Goal: Task Accomplishment & Management: Use online tool/utility

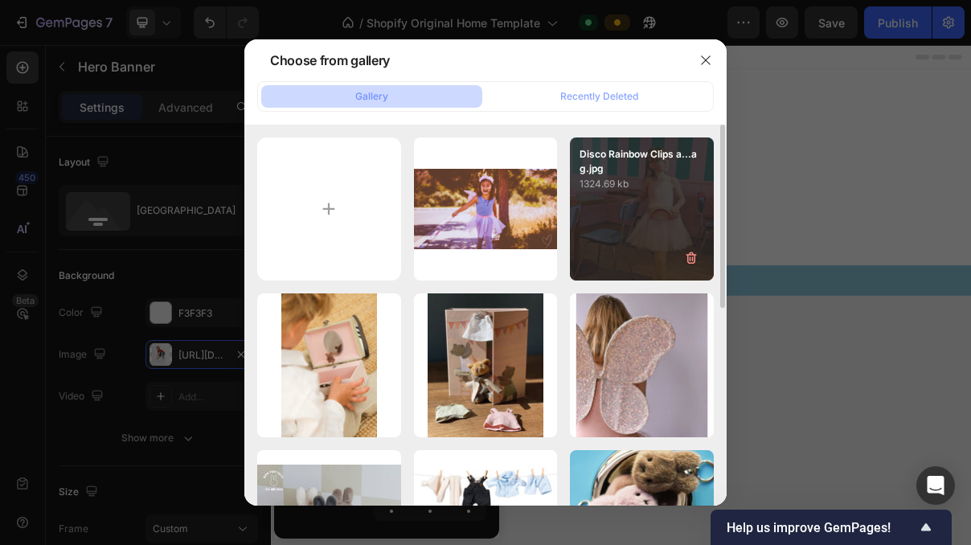
scroll to position [768, 0]
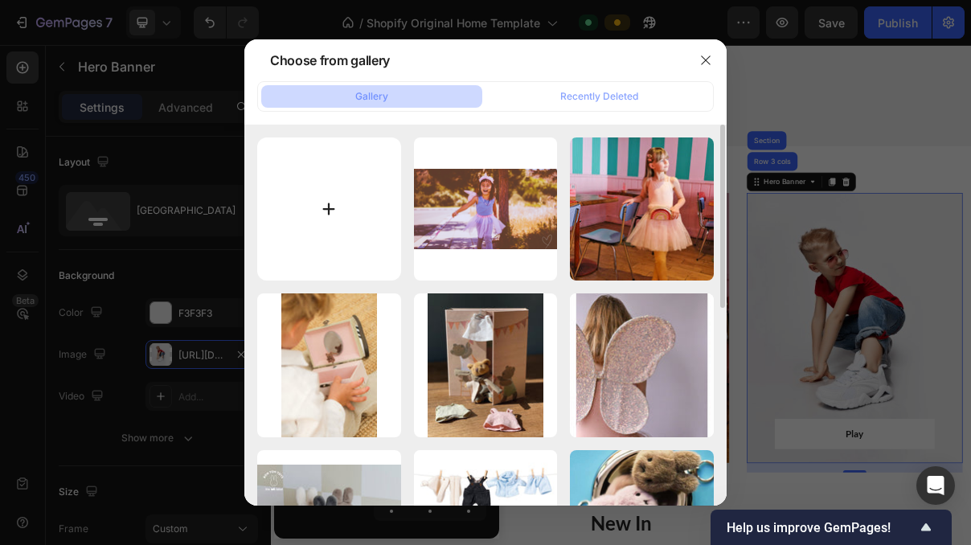
click at [275, 226] on input "file" at bounding box center [329, 209] width 144 height 144
type input "C:\fakepath\Dress Up new.png"
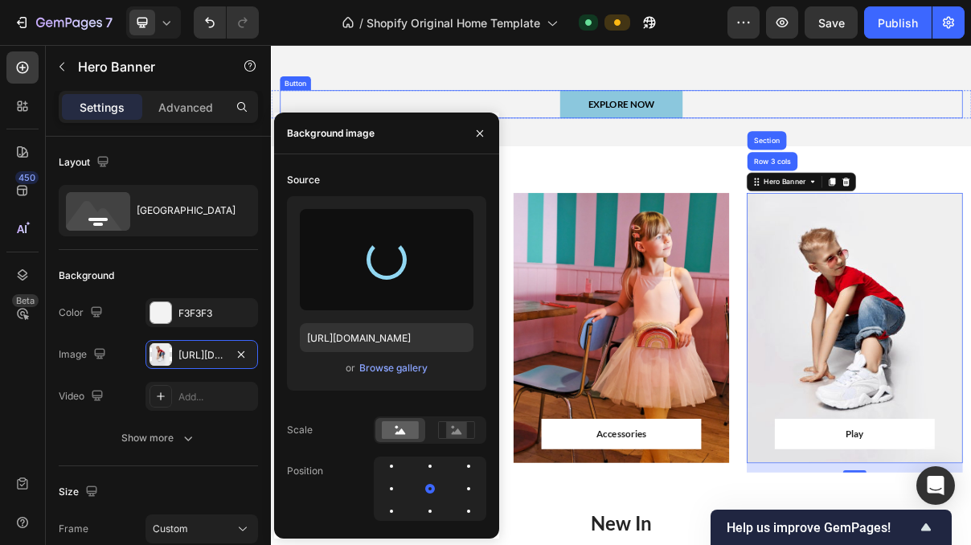
type input "[URL][DOMAIN_NAME]"
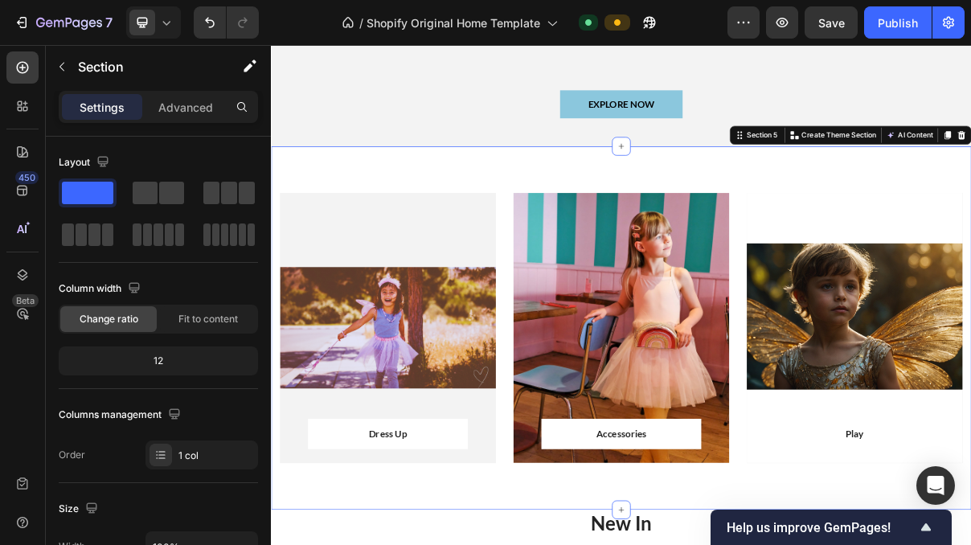
click at [970, 201] on div "Dress Up Text block Row Row Hero Banner Accessories Text block Row Row Hero Ban…" at bounding box center [753, 434] width 964 height 501
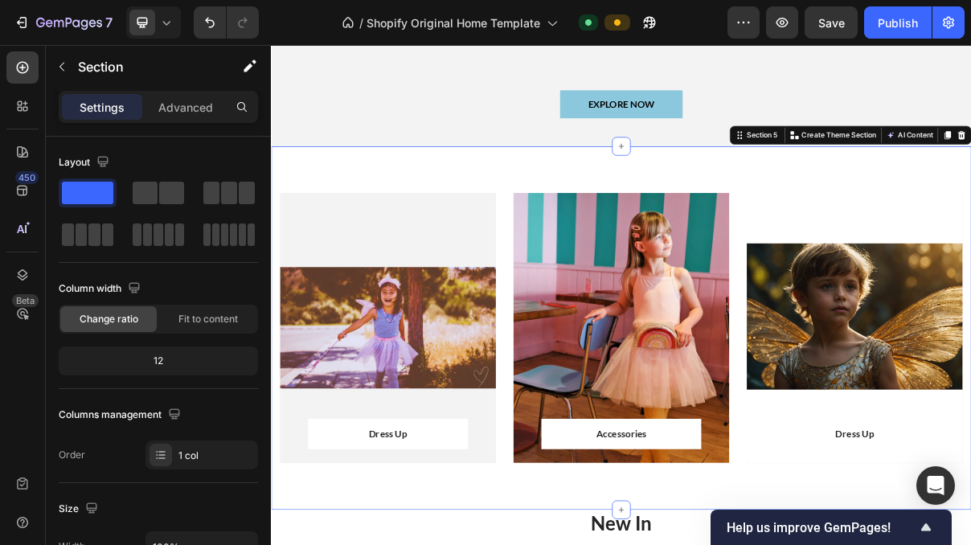
click at [550, 544] on div "Dress Up Text block Row Row Hero Banner Accessories Text block Row Row Hero Ban…" at bounding box center [753, 434] width 964 height 501
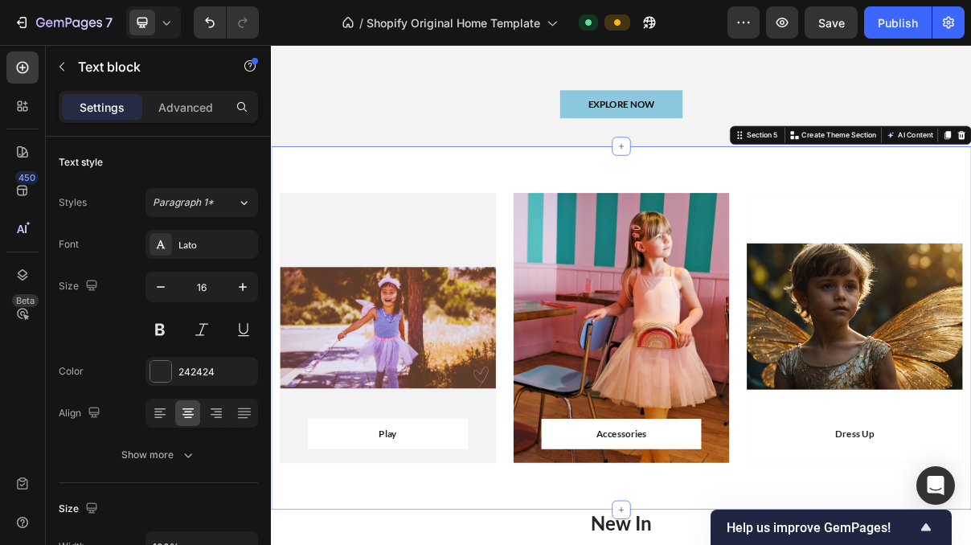
click at [468, 544] on div "Play Text block Row Row Hero Banner Accessories Text block Row Row Hero Banner …" at bounding box center [753, 434] width 964 height 501
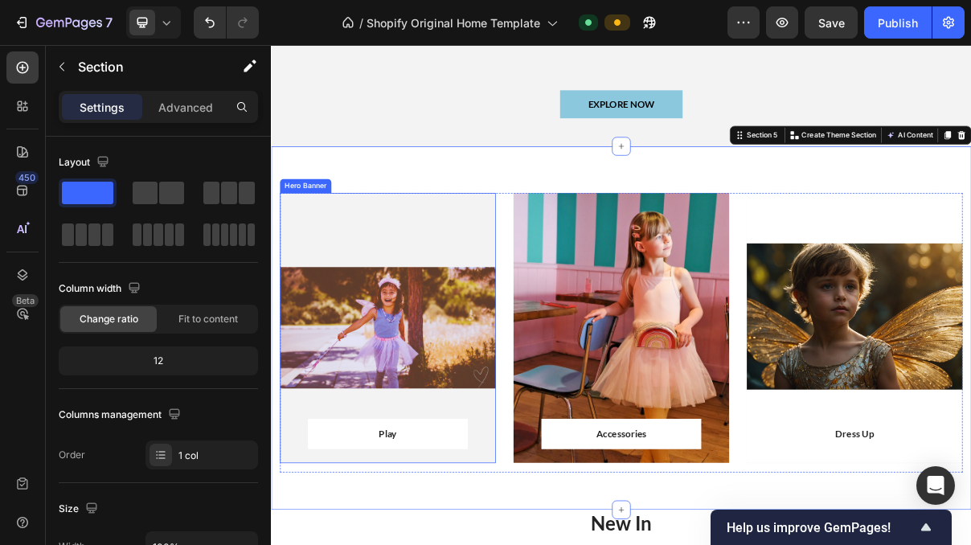
click at [500, 411] on div "Overlay" at bounding box center [431, 434] width 297 height 372
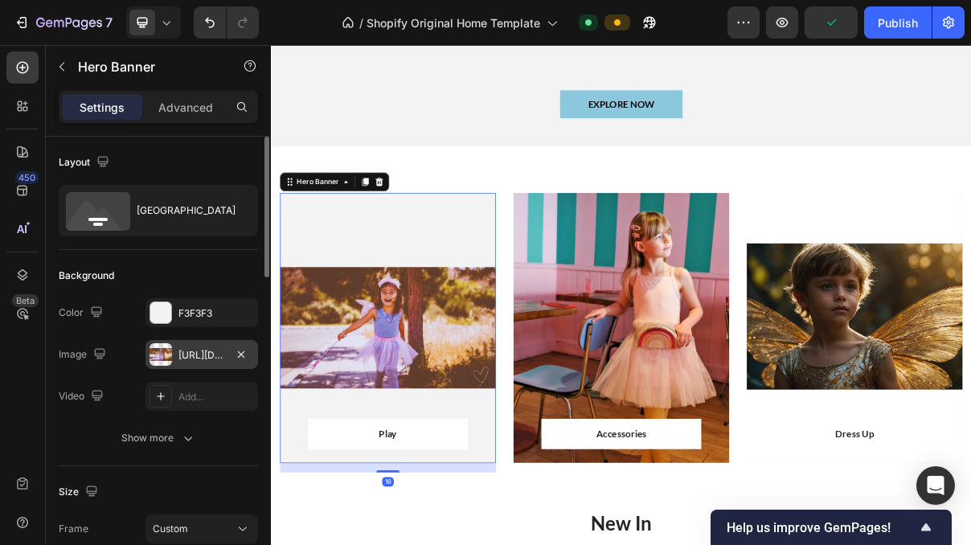
click at [210, 359] on div "[URL][DOMAIN_NAME]" at bounding box center [201, 355] width 47 height 14
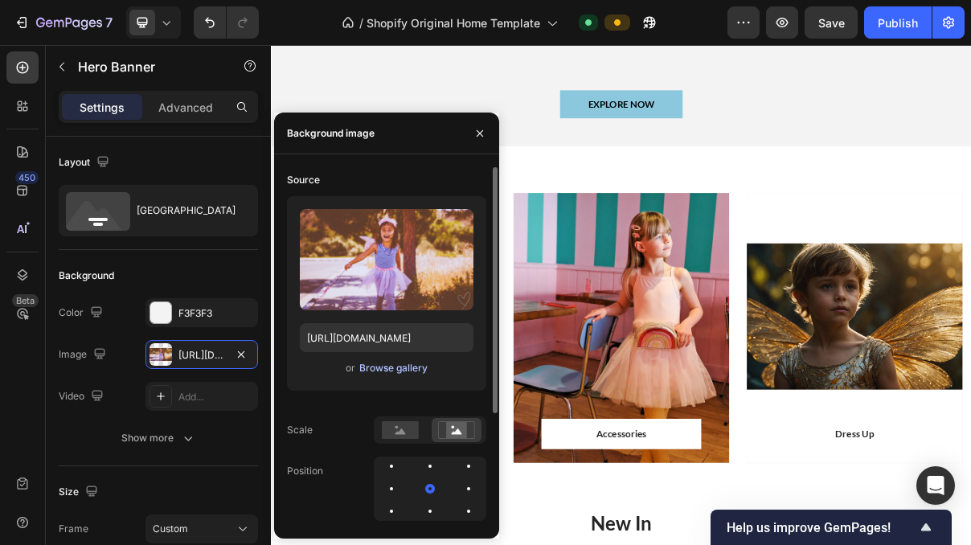
click at [385, 370] on div "Browse gallery" at bounding box center [393, 368] width 68 height 14
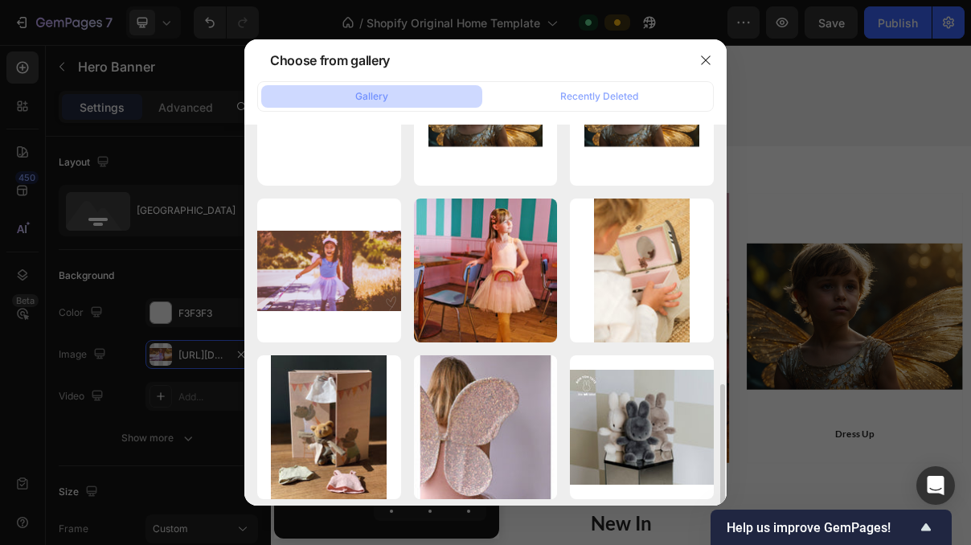
scroll to position [0, 0]
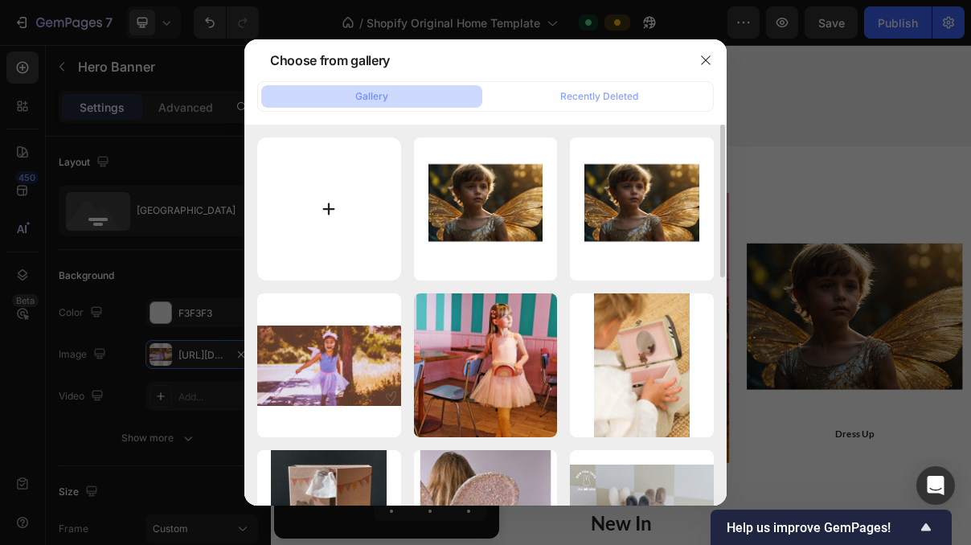
click at [342, 206] on input "file" at bounding box center [329, 209] width 144 height 144
type input "C:\fakepath\girl-blowing-bubbles-at-park.jpg"
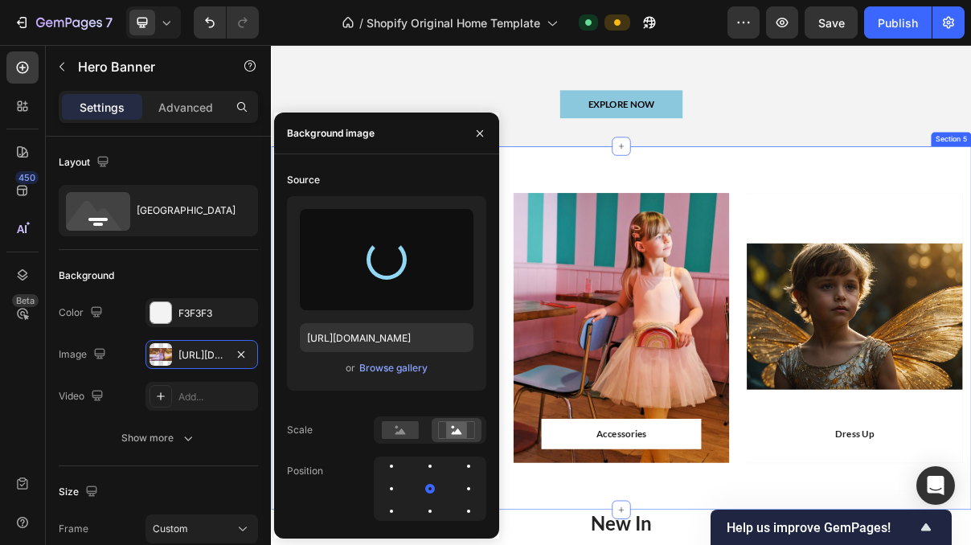
type input "[URL][DOMAIN_NAME]"
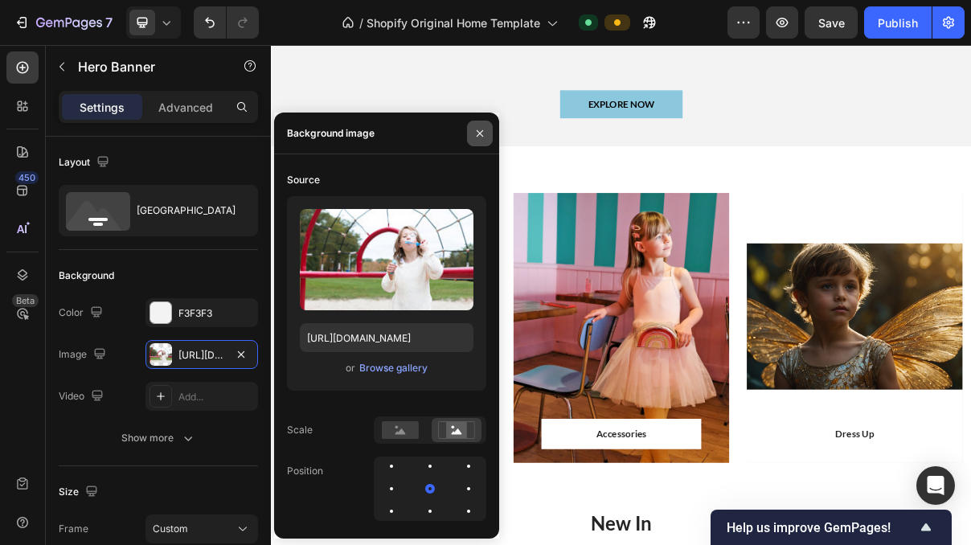
click at [476, 139] on icon "button" at bounding box center [479, 133] width 13 height 13
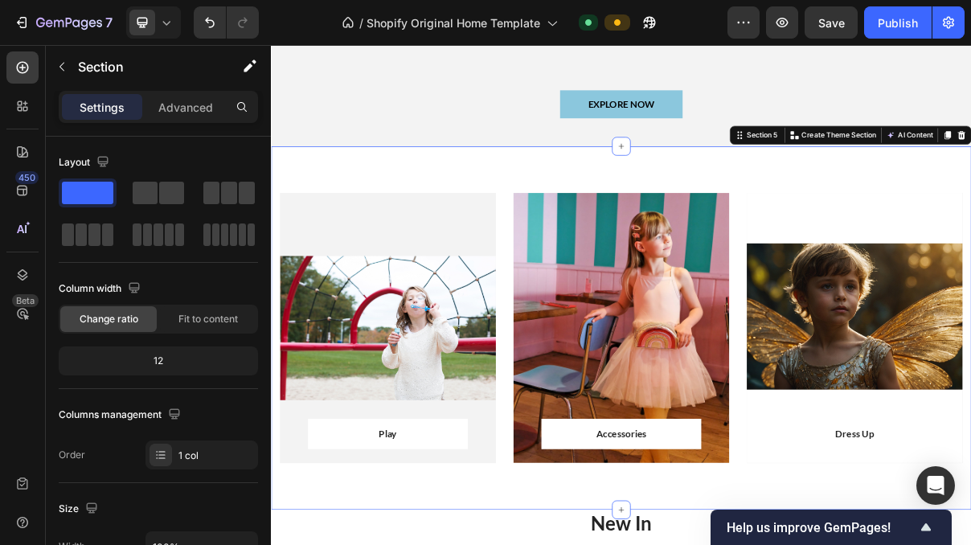
click at [616, 193] on div "Play Text block Row Row Hero Banner Accessories Text block Row Row Hero Banner …" at bounding box center [753, 434] width 964 height 501
click at [517, 283] on div "Overlay" at bounding box center [431, 434] width 297 height 372
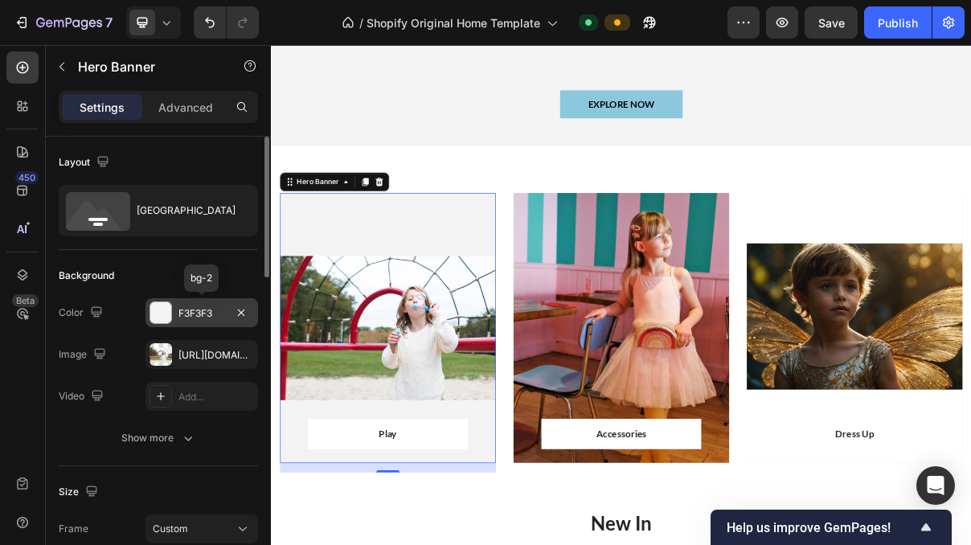
click at [212, 318] on div "F3F3F3" at bounding box center [201, 313] width 47 height 14
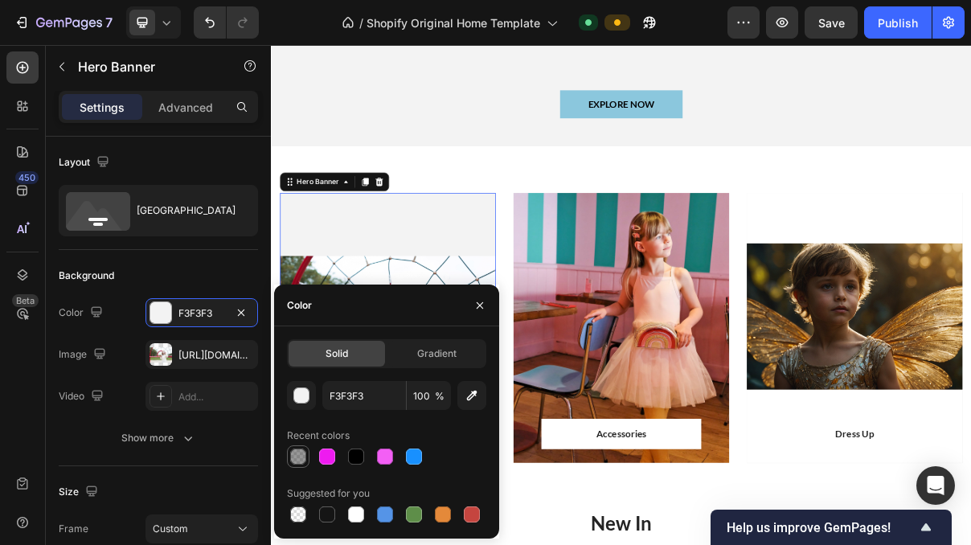
click at [296, 460] on div at bounding box center [298, 456] width 16 height 16
type input "242424"
type input "47"
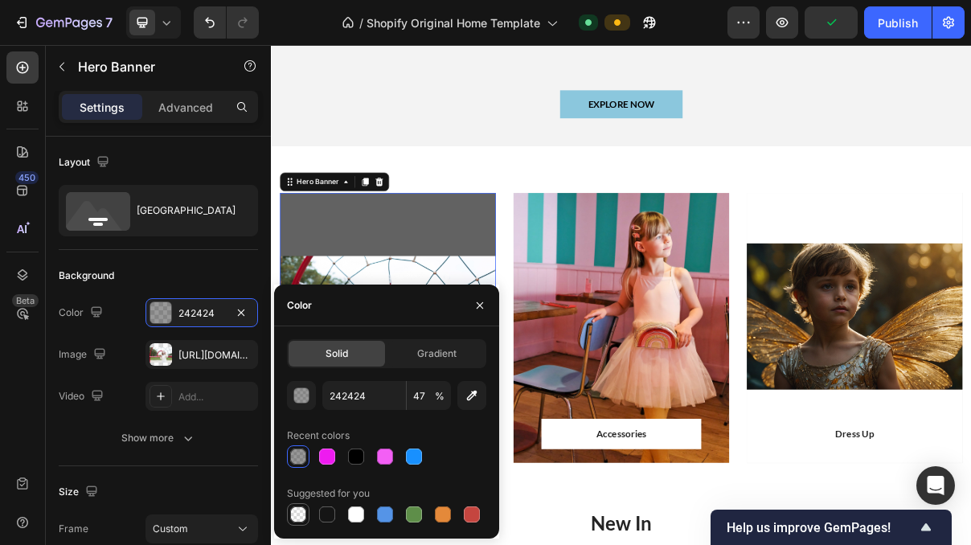
click at [296, 517] on div at bounding box center [298, 514] width 16 height 16
type input "000000"
type input "0"
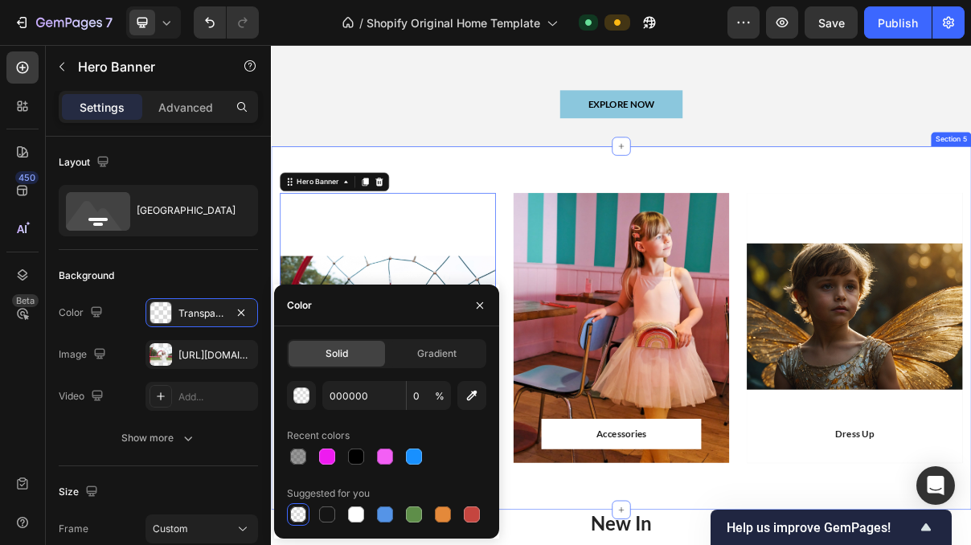
click at [586, 201] on div "Play Text block Row Row Hero Banner 16 Accessories Text block Row Row Hero Bann…" at bounding box center [753, 434] width 964 height 501
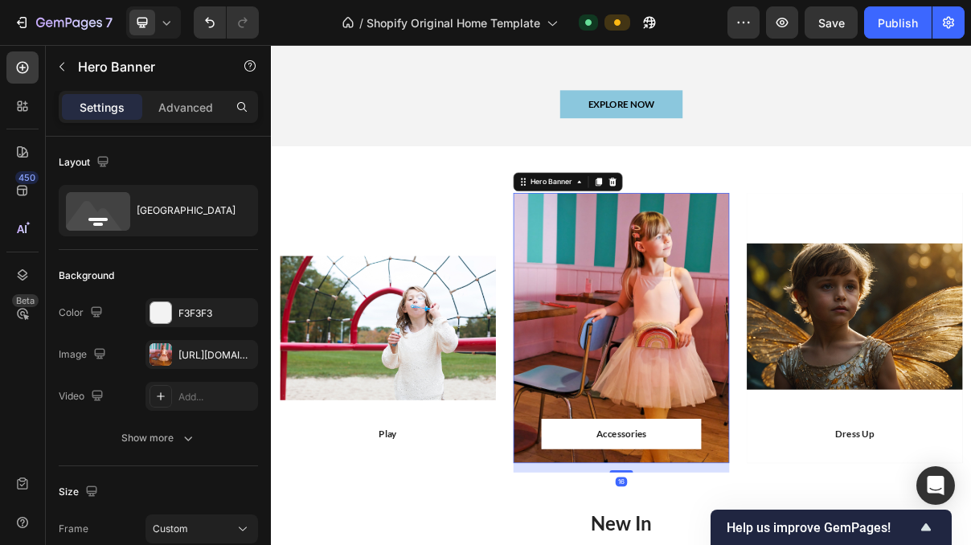
click at [804, 415] on div "Overlay" at bounding box center [752, 434] width 297 height 372
click at [214, 353] on div "[URL][DOMAIN_NAME]" at bounding box center [201, 355] width 47 height 14
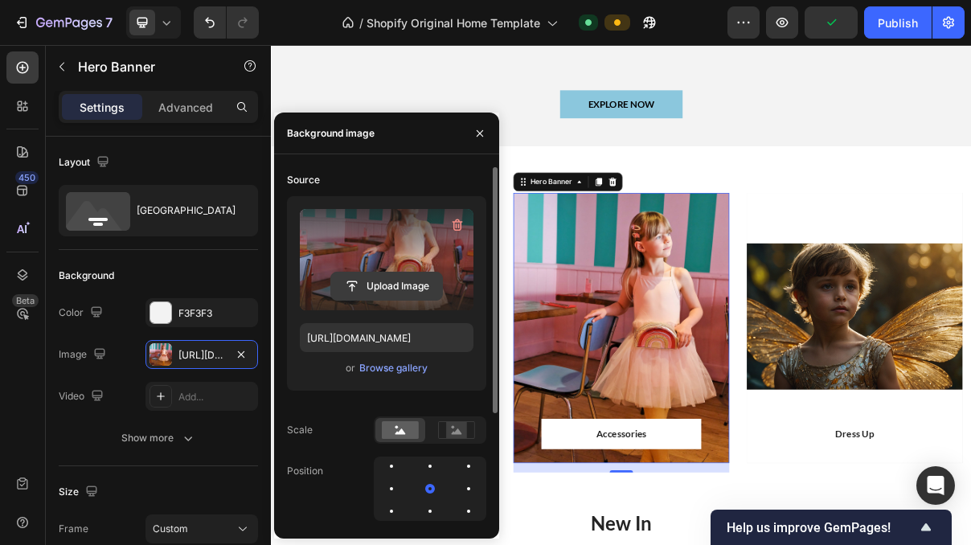
click at [392, 285] on input "file" at bounding box center [386, 285] width 111 height 27
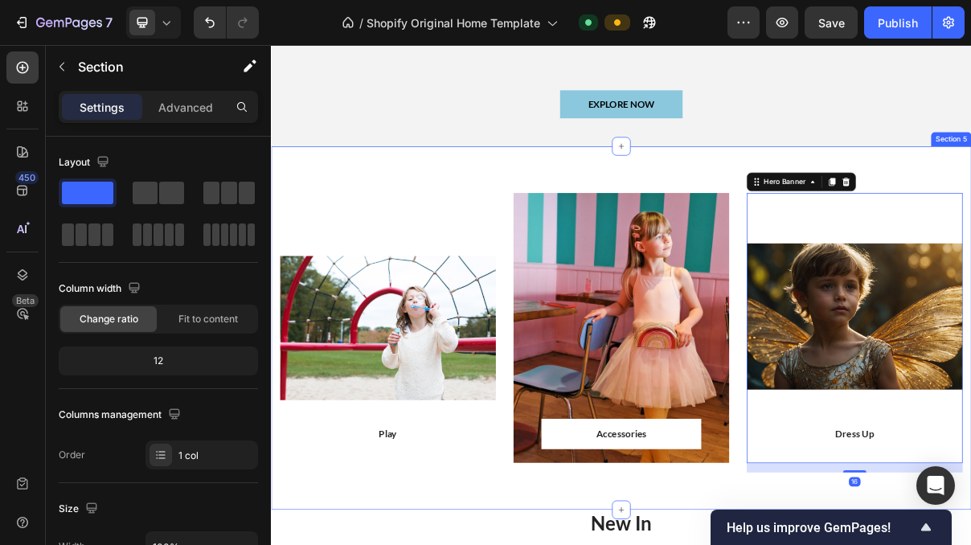
click at [965, 190] on div "Play Text block Row Row Hero Banner Accessories Text block Row Row Hero Banner …" at bounding box center [753, 434] width 964 height 501
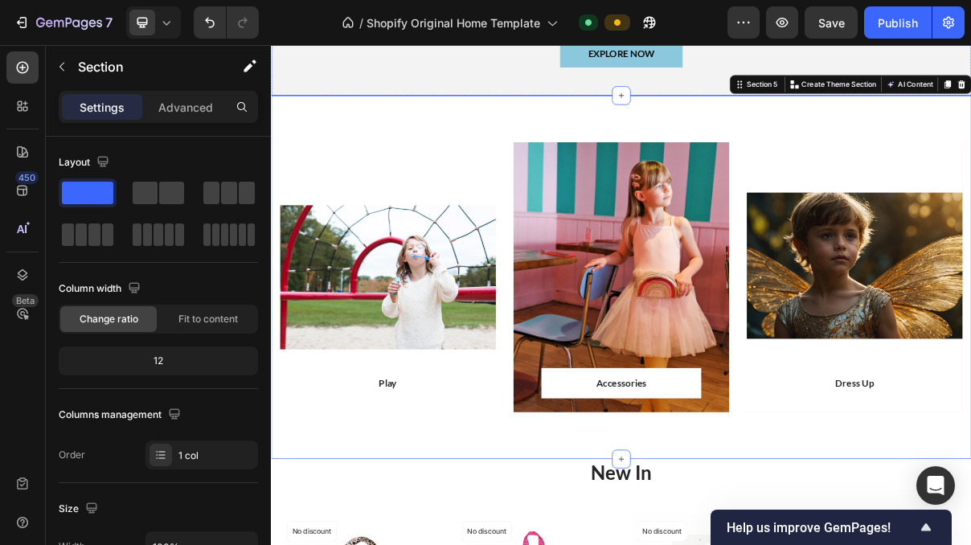
scroll to position [842, 0]
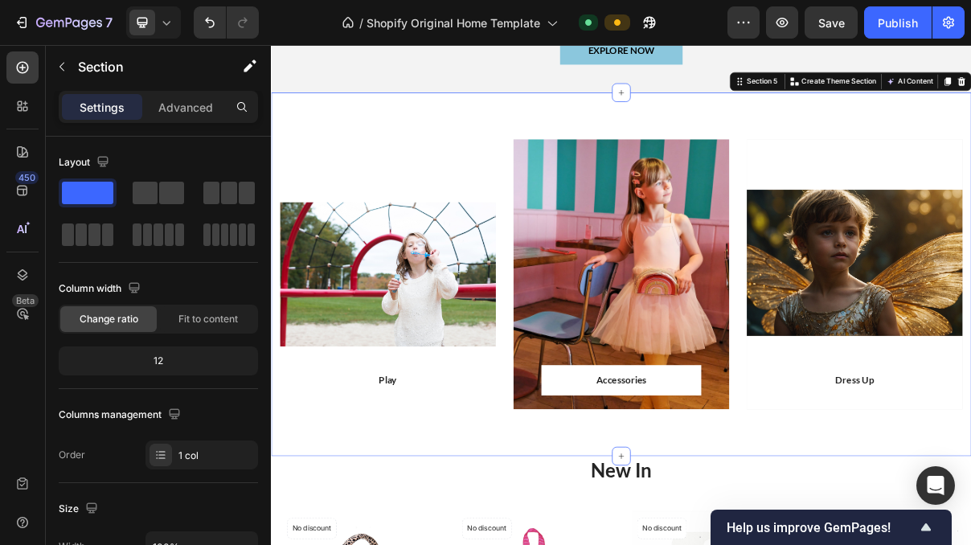
click at [970, 544] on div "Play Text block Row Row Hero Banner Accessories Text block Row Row Hero Banner …" at bounding box center [753, 360] width 964 height 501
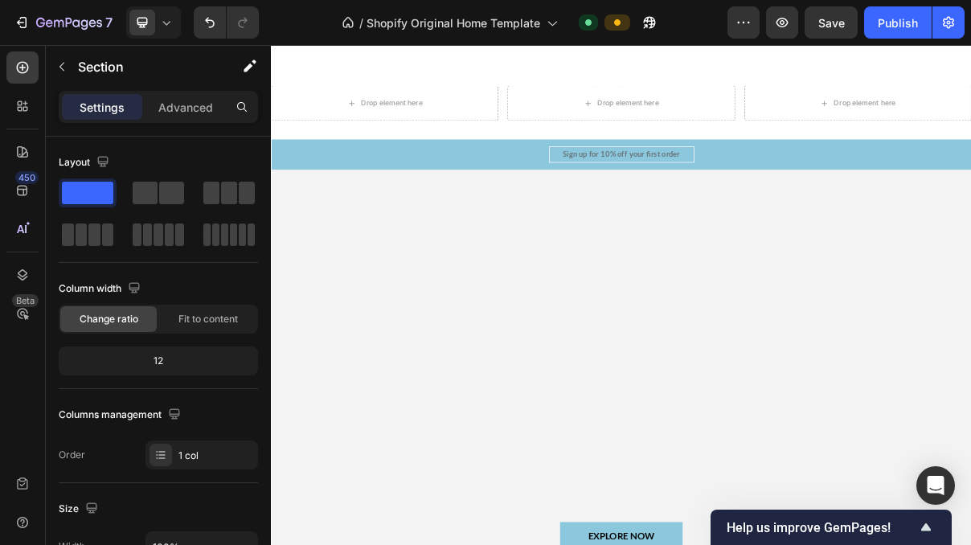
scroll to position [147, 0]
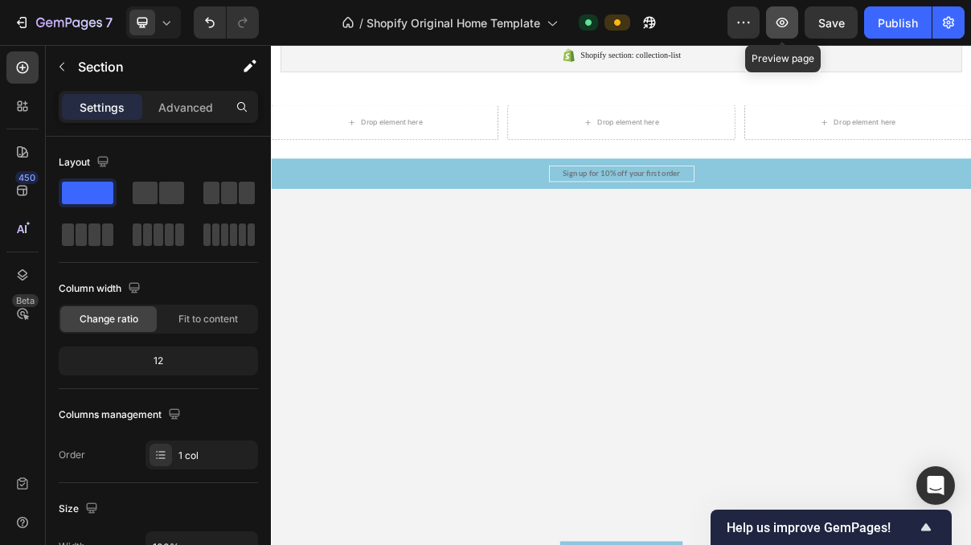
click at [791, 30] on button "button" at bounding box center [782, 22] width 32 height 32
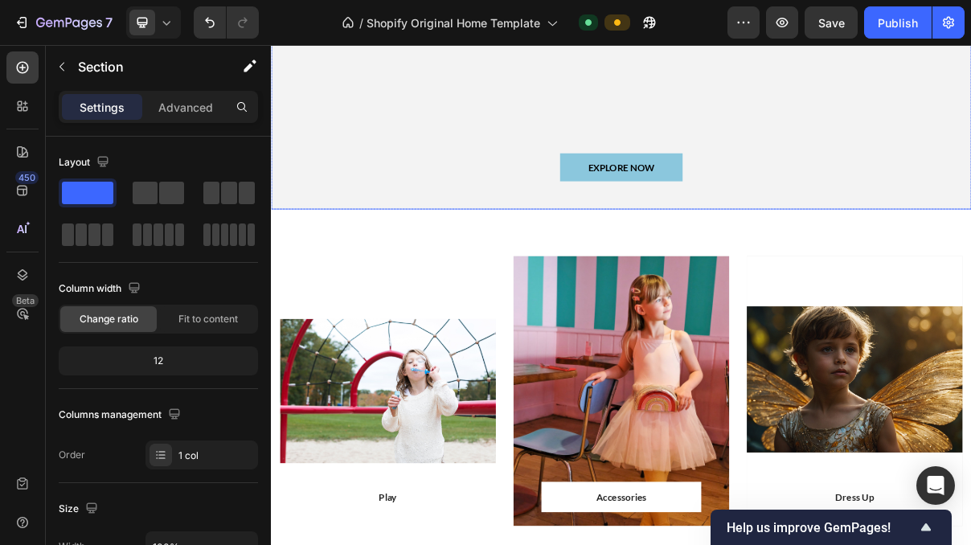
scroll to position [819, 0]
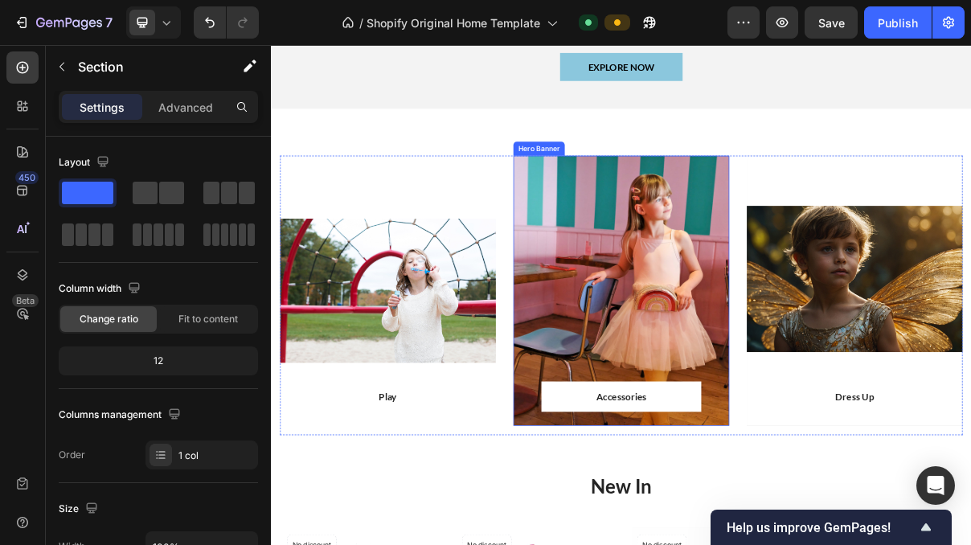
click at [711, 398] on div "Overlay" at bounding box center [752, 383] width 297 height 372
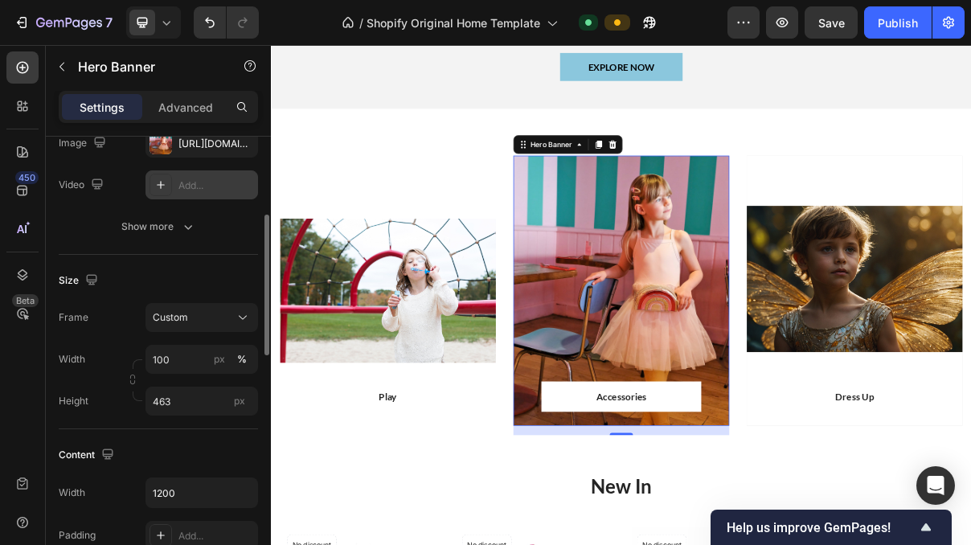
scroll to position [222, 0]
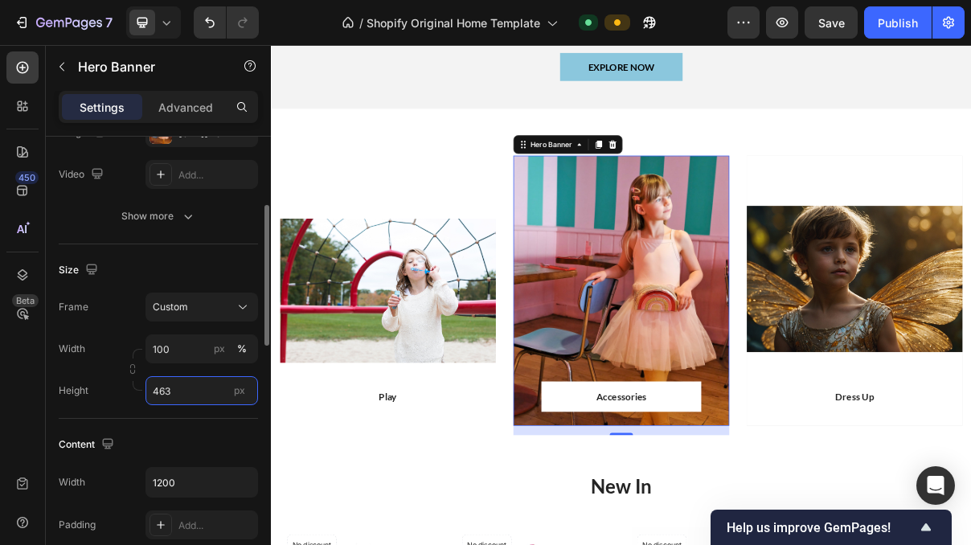
click at [194, 382] on input "463" at bounding box center [201, 390] width 112 height 29
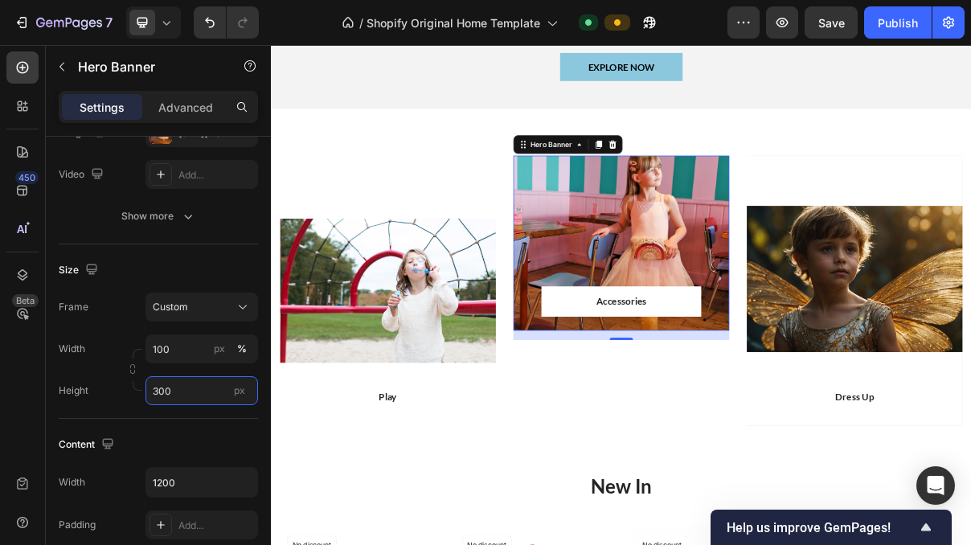
type input "300"
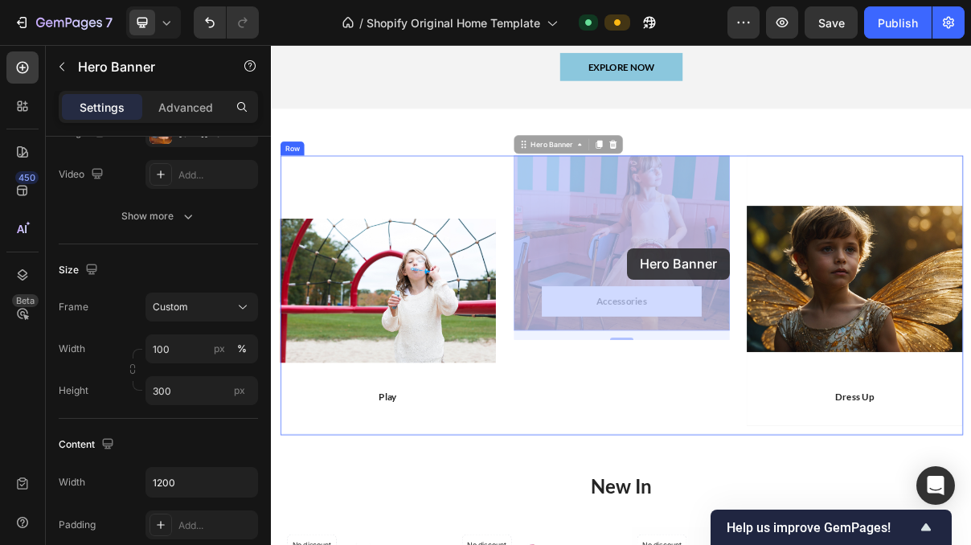
drag, startPoint x: 761, startPoint y: 291, endPoint x: 761, endPoint y: 324, distance: 32.9
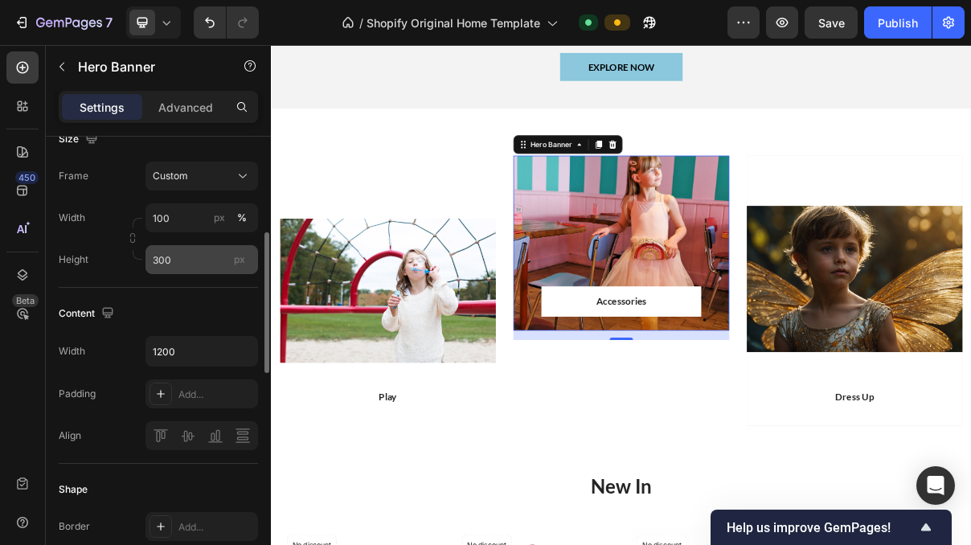
scroll to position [353, 0]
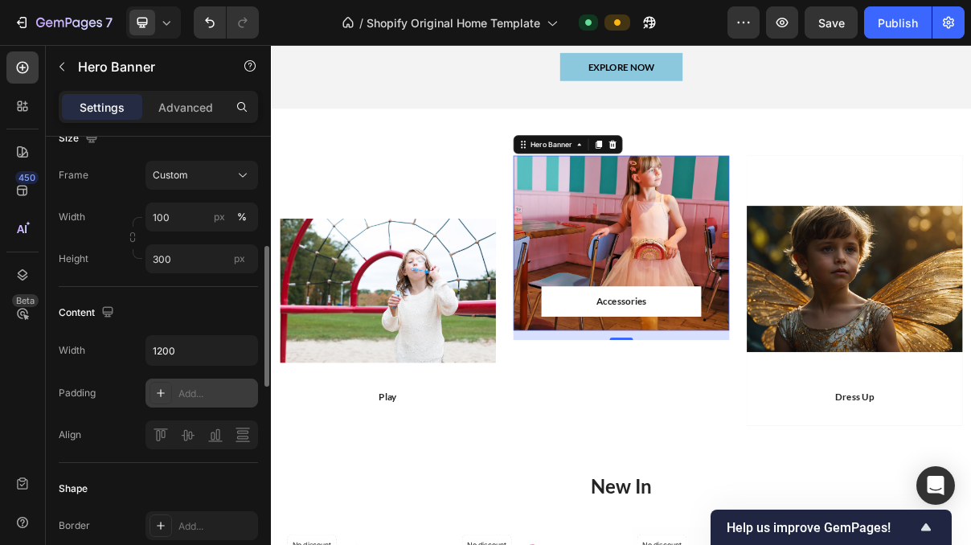
click at [164, 397] on icon at bounding box center [160, 392] width 13 height 13
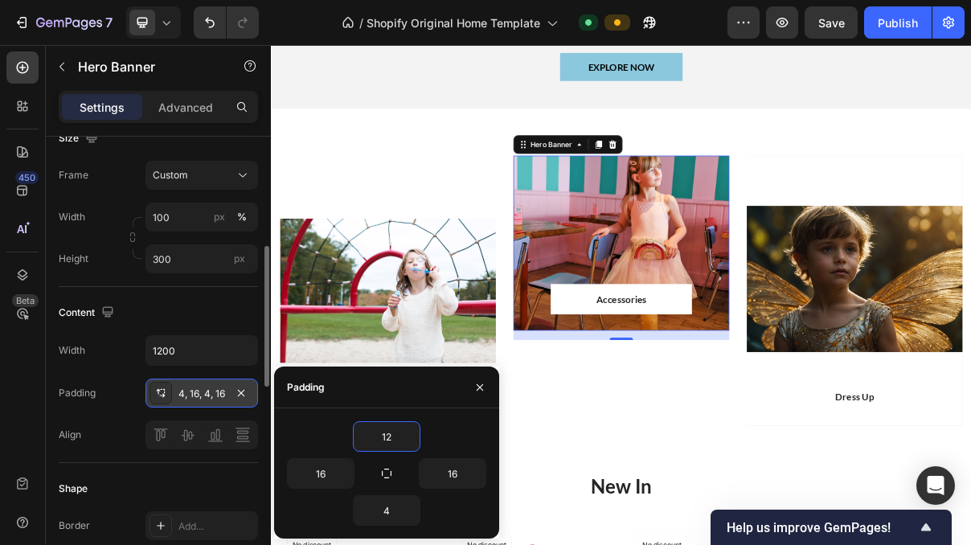
type input "12"
click at [445, 448] on div "12" at bounding box center [386, 436] width 199 height 31
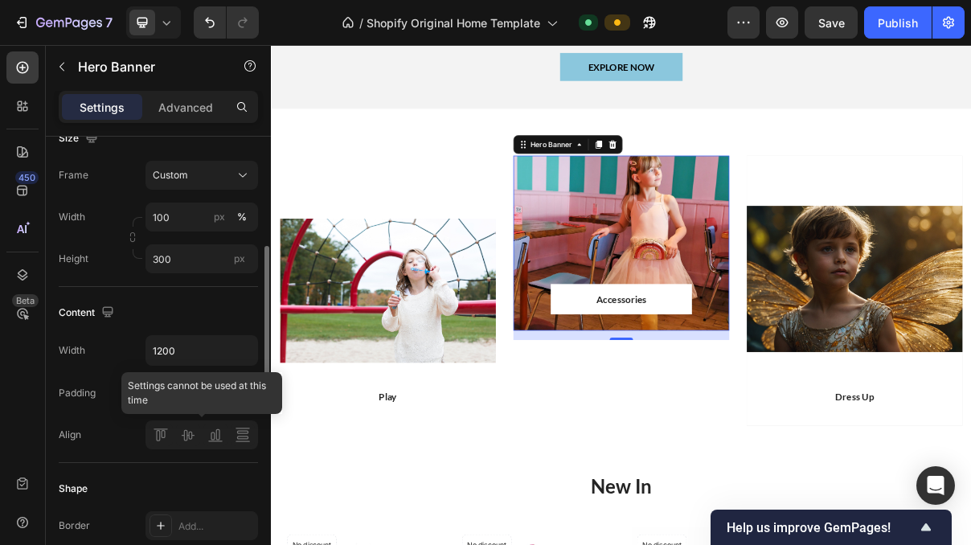
click at [187, 440] on div at bounding box center [201, 434] width 112 height 29
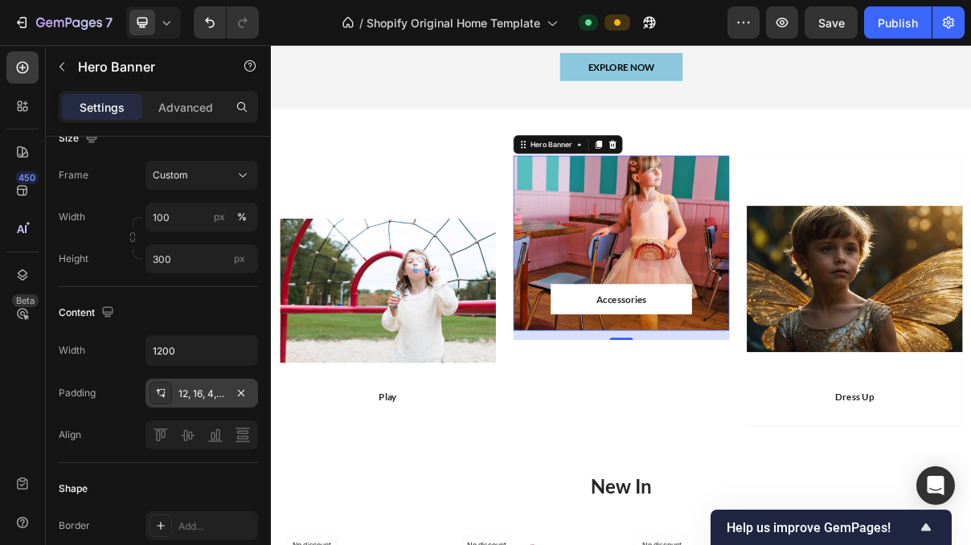
click at [733, 293] on div "Overlay" at bounding box center [752, 317] width 297 height 241
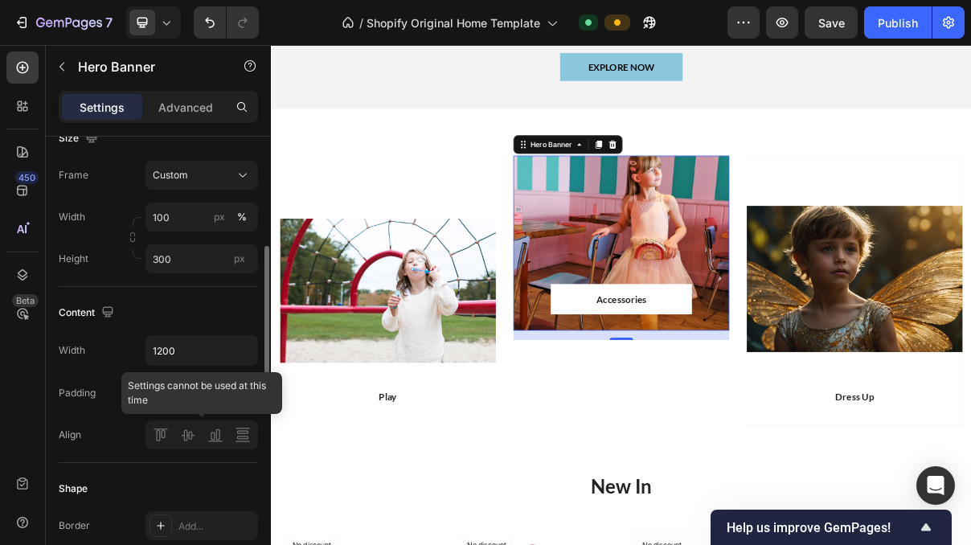
click at [186, 440] on div at bounding box center [201, 434] width 112 height 29
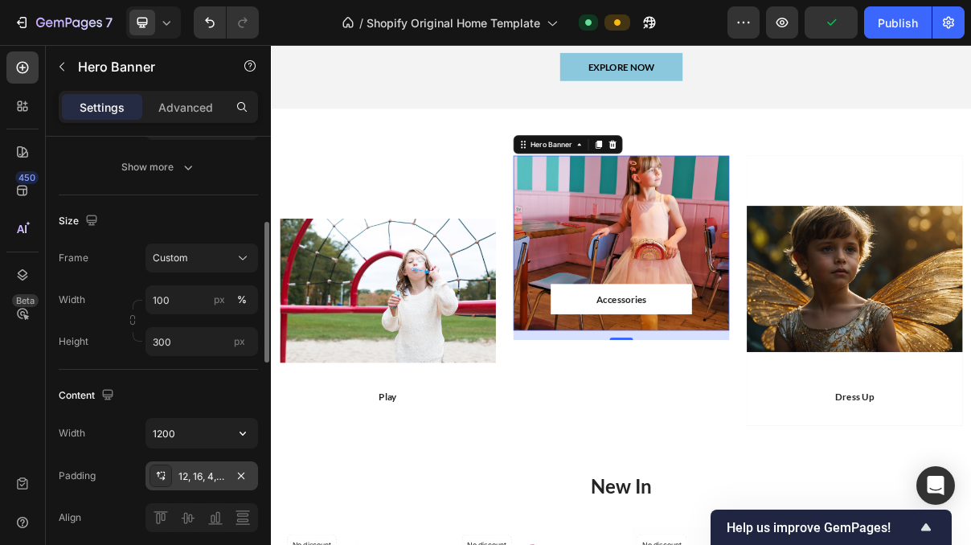
scroll to position [272, 0]
click at [195, 344] on input "300" at bounding box center [201, 340] width 112 height 29
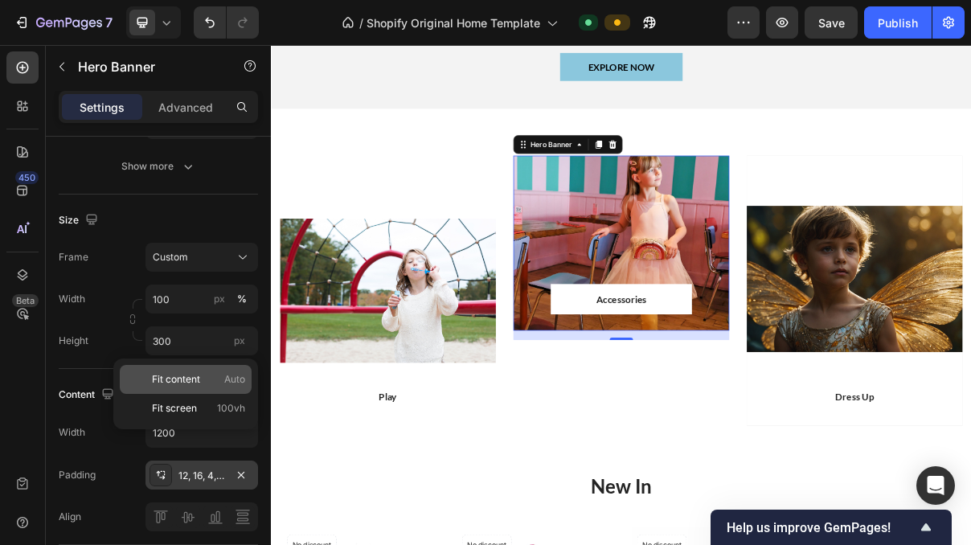
click at [191, 370] on div "Fit content Auto" at bounding box center [186, 379] width 132 height 29
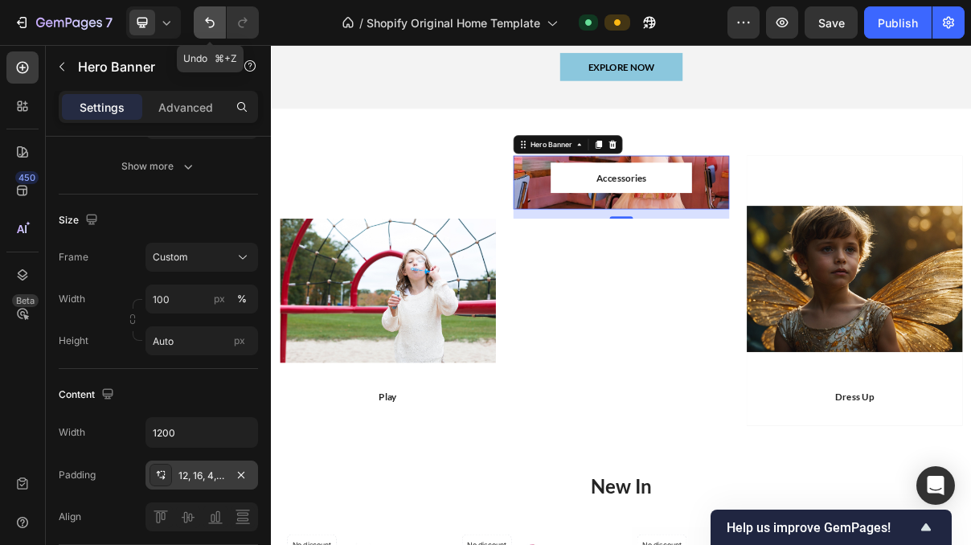
click at [209, 22] on icon "Undo/Redo" at bounding box center [210, 22] width 16 height 16
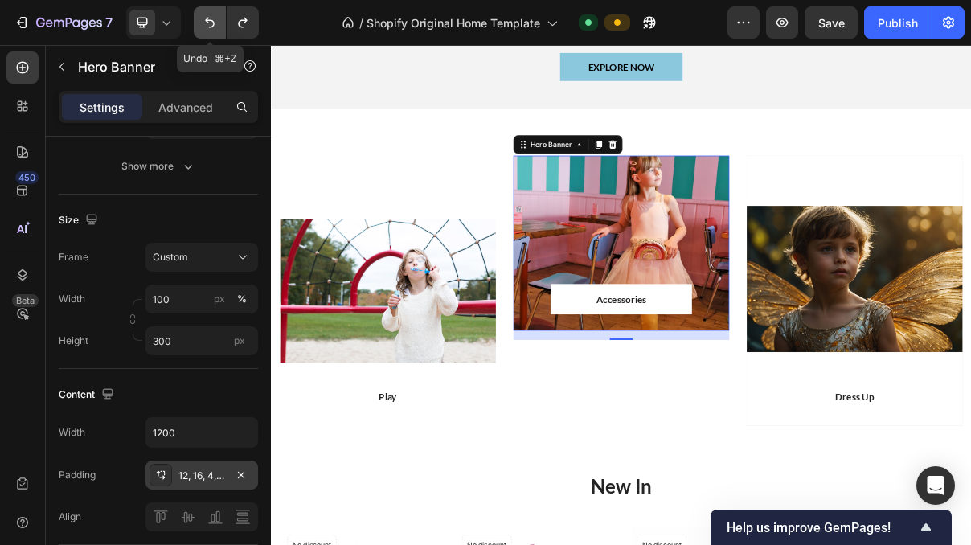
click at [209, 22] on icon "Undo/Redo" at bounding box center [210, 22] width 16 height 16
type input "463"
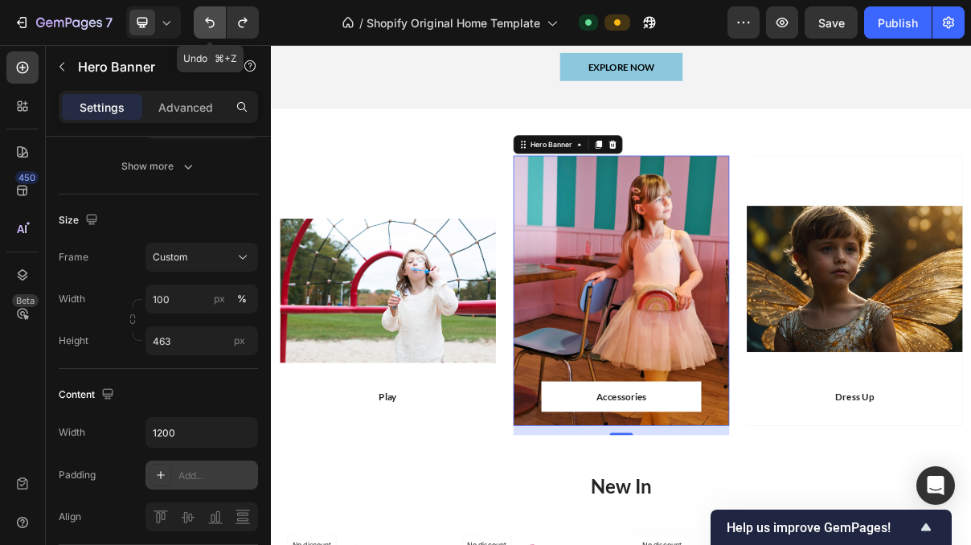
click at [209, 22] on icon "Undo/Redo" at bounding box center [210, 22] width 16 height 16
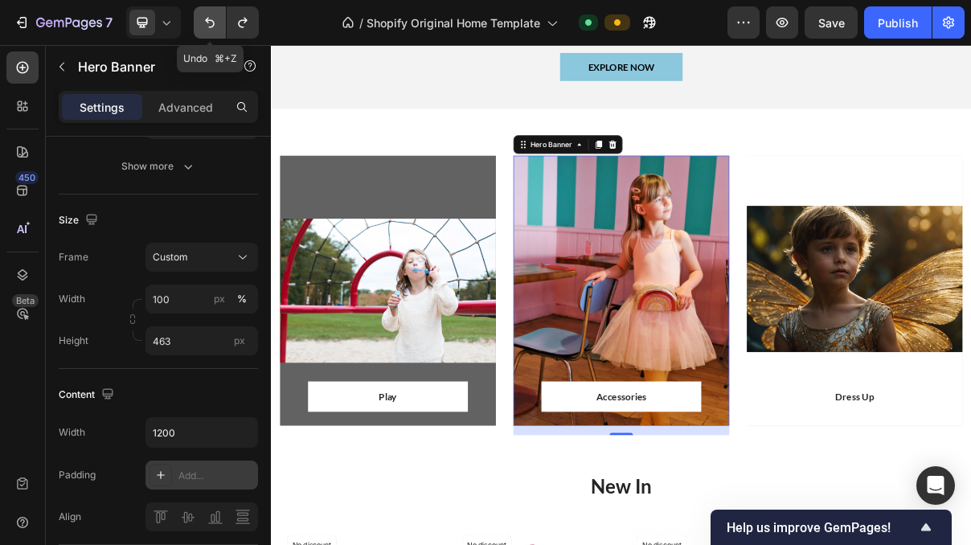
click at [209, 22] on icon "Undo/Redo" at bounding box center [210, 22] width 16 height 16
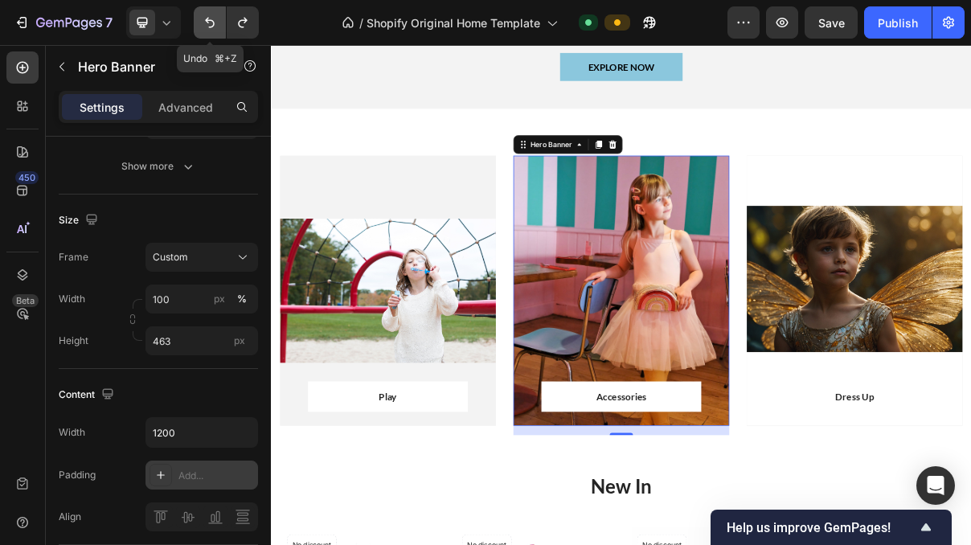
click at [209, 22] on icon "Undo/Redo" at bounding box center [210, 22] width 16 height 16
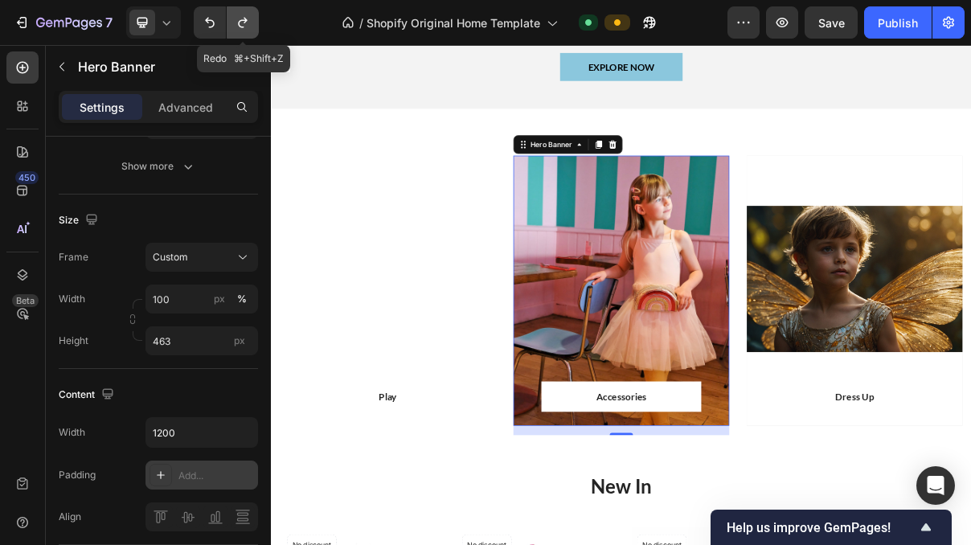
click at [238, 22] on icon "Undo/Redo" at bounding box center [243, 22] width 16 height 16
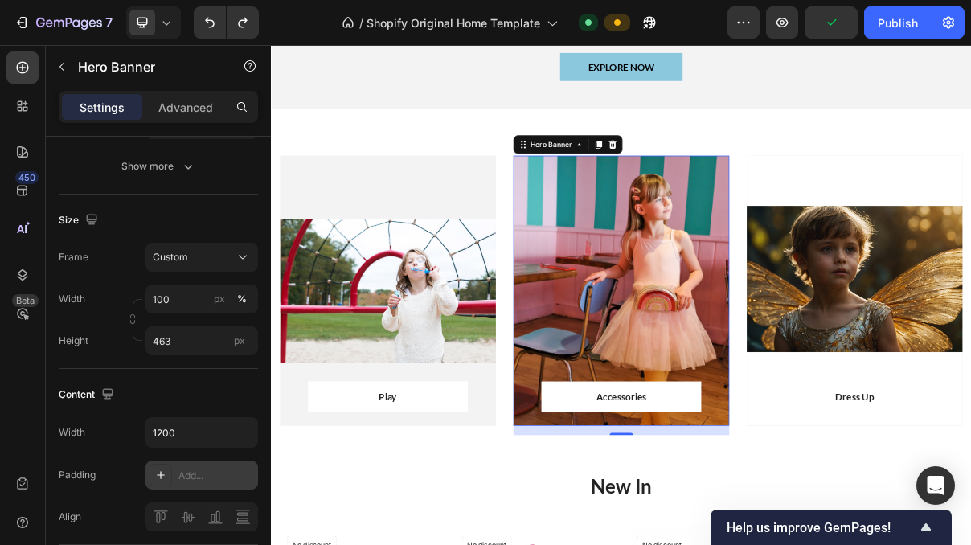
click at [747, 341] on div "Overlay" at bounding box center [752, 383] width 297 height 372
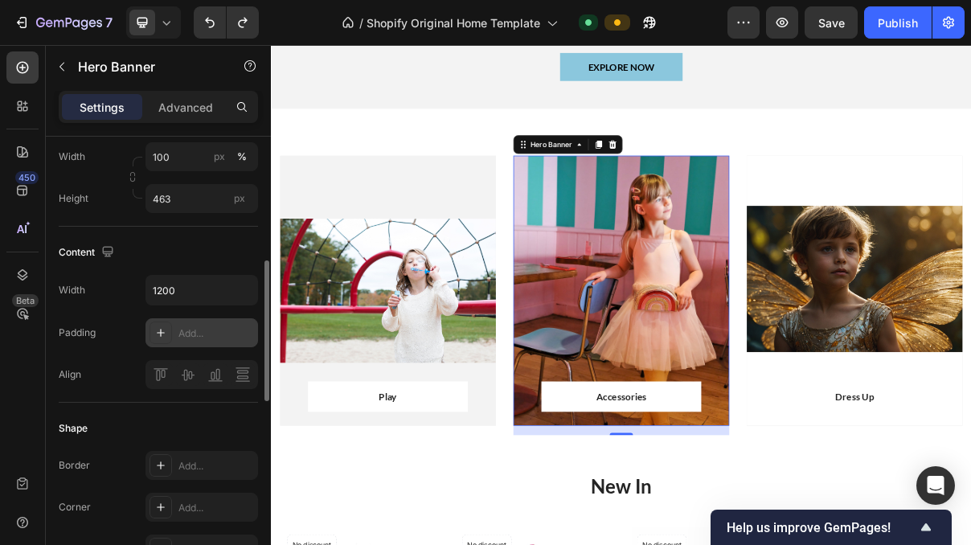
scroll to position [383, 0]
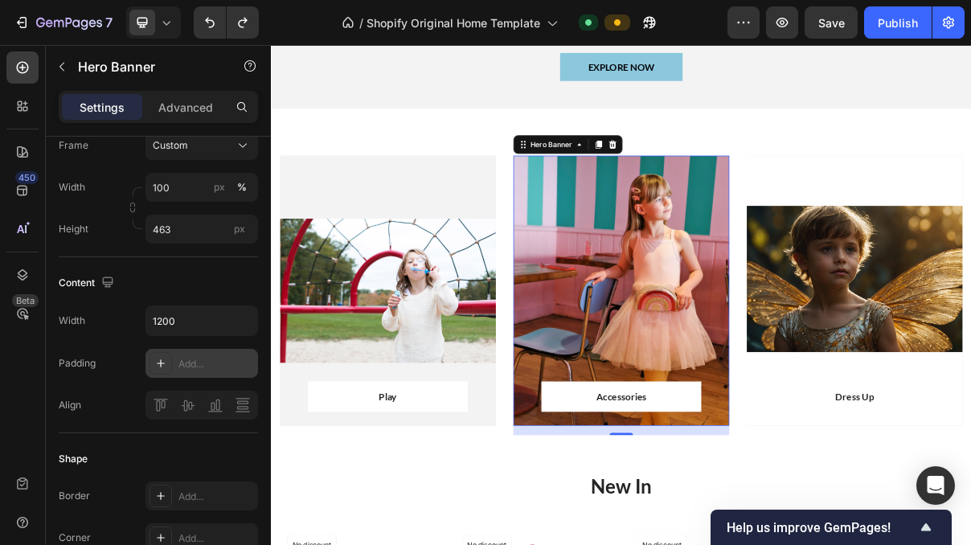
click at [183, 370] on div "Add..." at bounding box center [216, 364] width 76 height 14
type input "4"
type input "16"
type input "4"
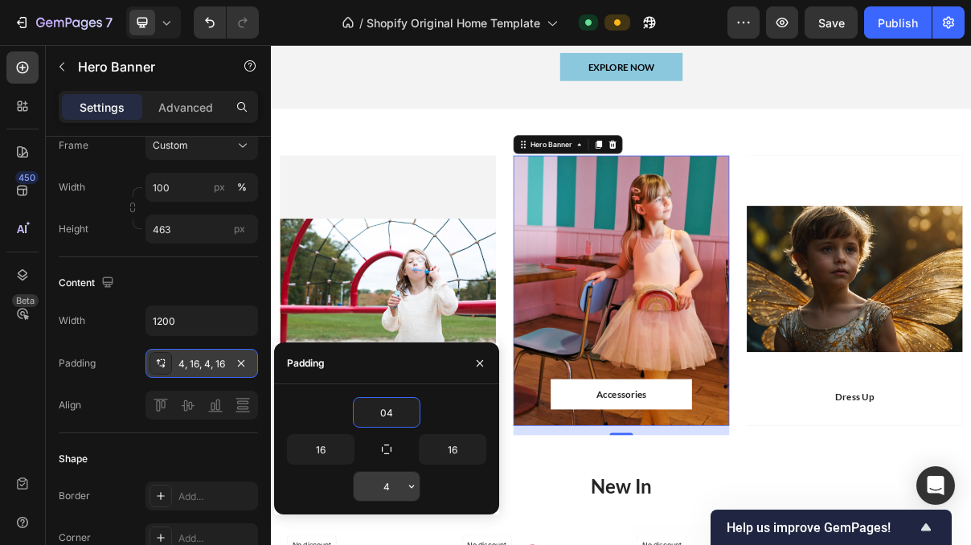
type input "4"
click at [398, 486] on input "4" at bounding box center [386, 486] width 66 height 29
type input "0"
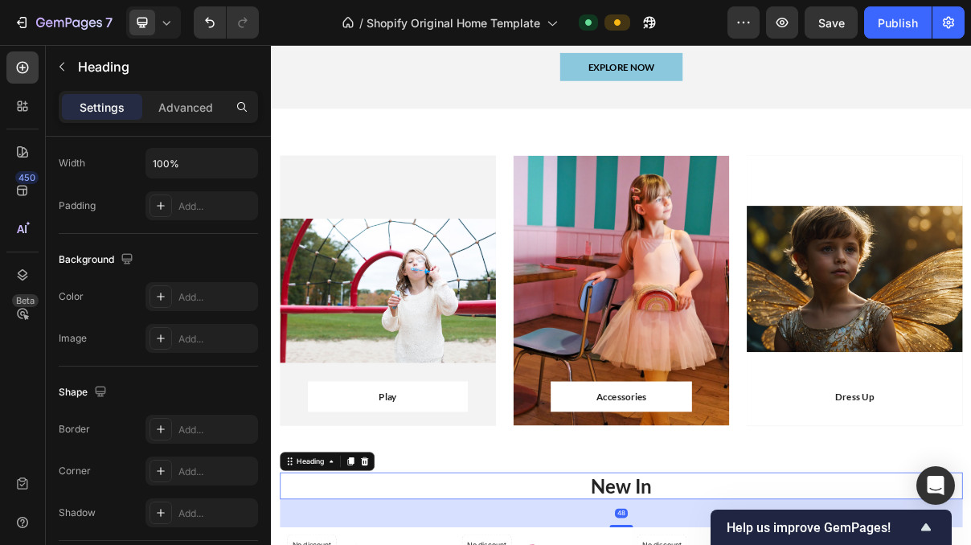
scroll to position [0, 0]
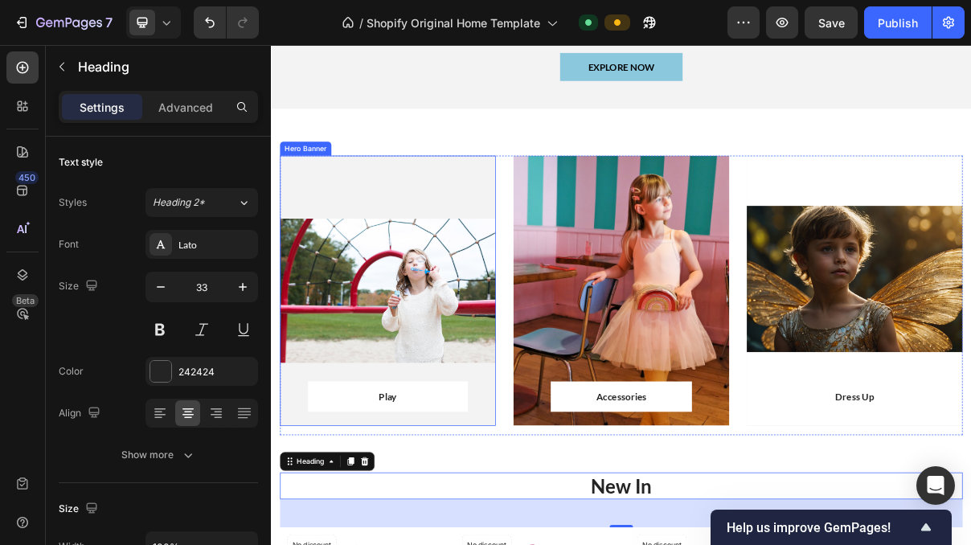
click at [398, 252] on div "Overlay" at bounding box center [431, 383] width 297 height 372
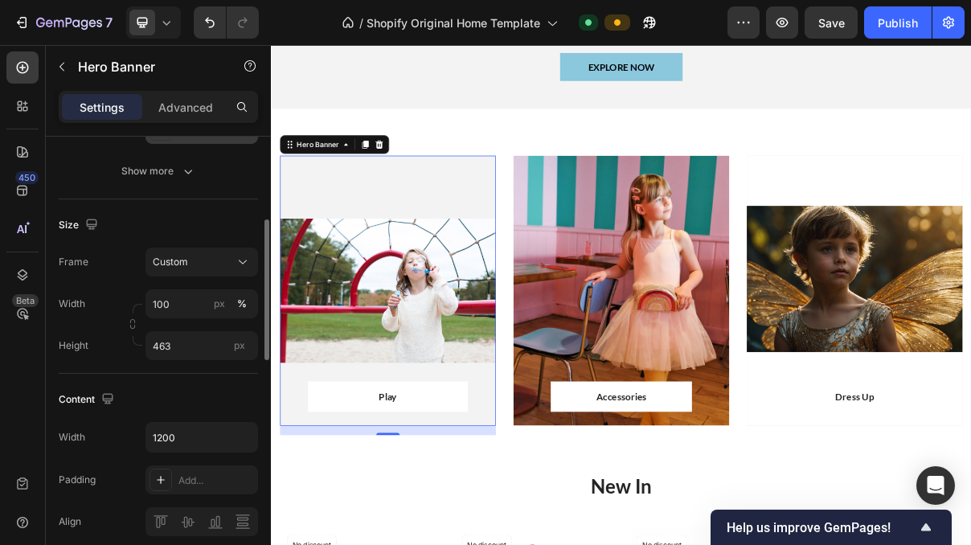
scroll to position [269, 0]
click at [585, 544] on div "Play Text block Row Row Hero Banner 16 Accessories Text block Row Row Hero Bann…" at bounding box center [753, 383] width 964 height 501
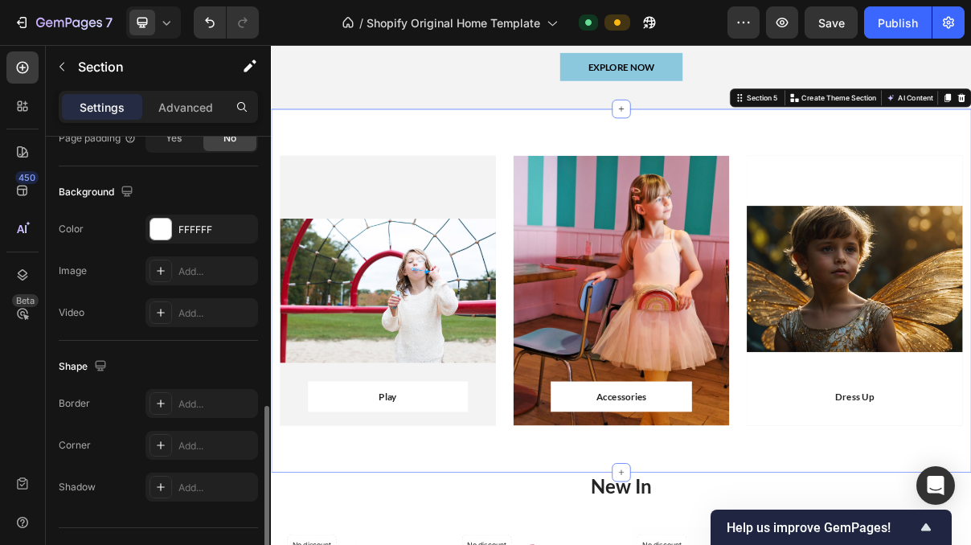
scroll to position [526, 0]
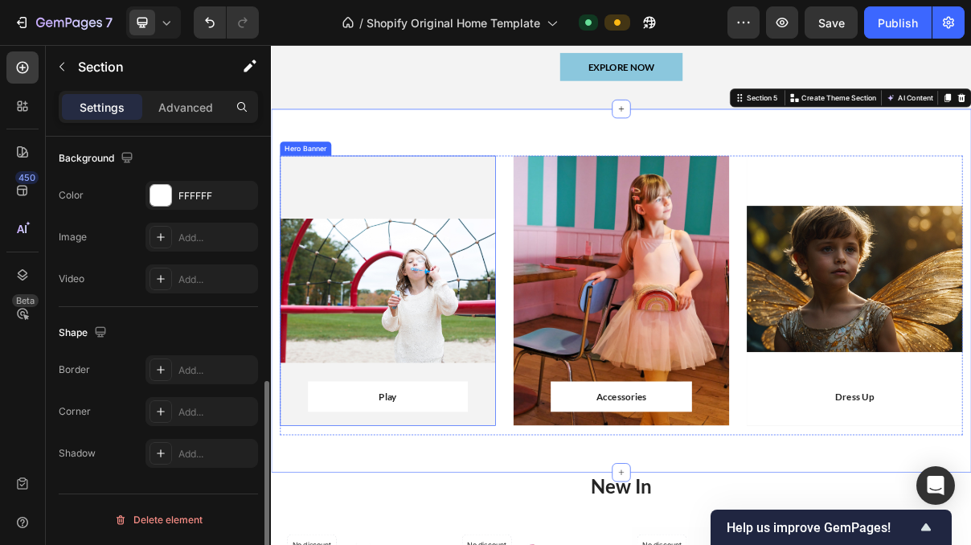
click at [402, 227] on div "Overlay" at bounding box center [431, 383] width 297 height 372
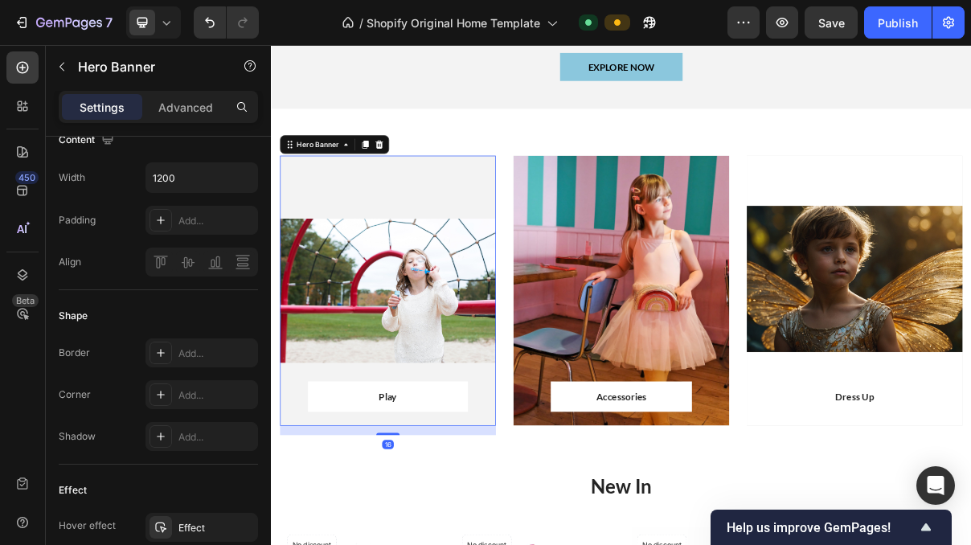
scroll to position [0, 0]
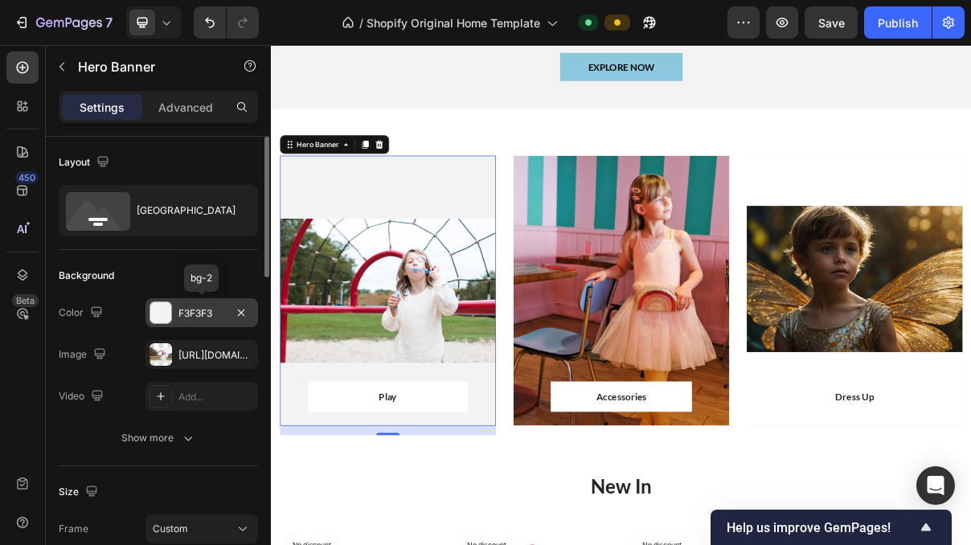
click at [203, 320] on div "F3F3F3" at bounding box center [201, 313] width 47 height 14
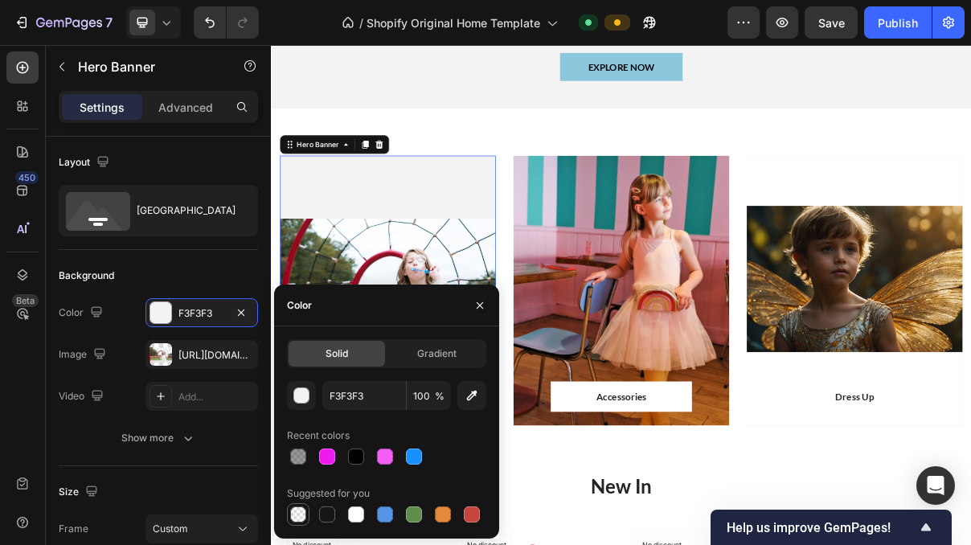
click at [293, 519] on div at bounding box center [298, 514] width 16 height 16
type input "000000"
type input "0"
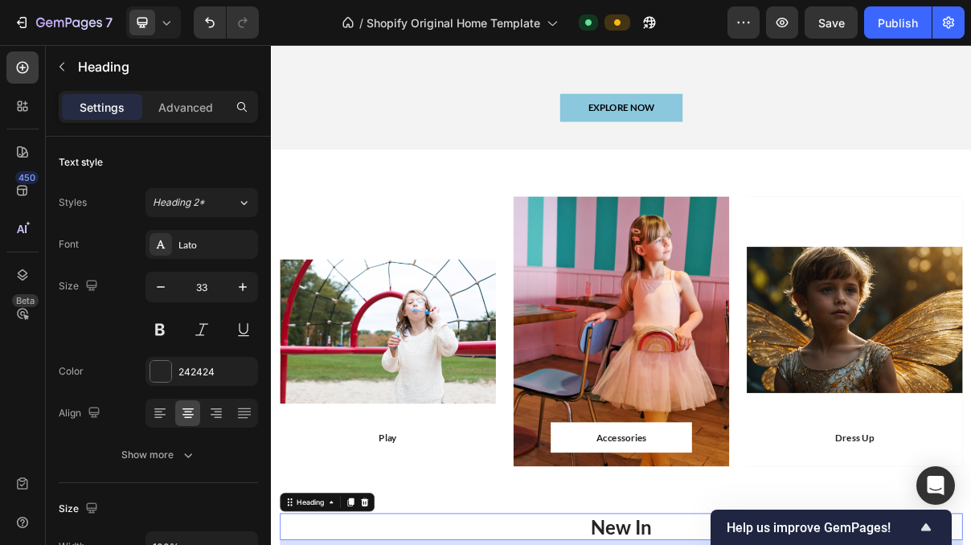
scroll to position [762, 0]
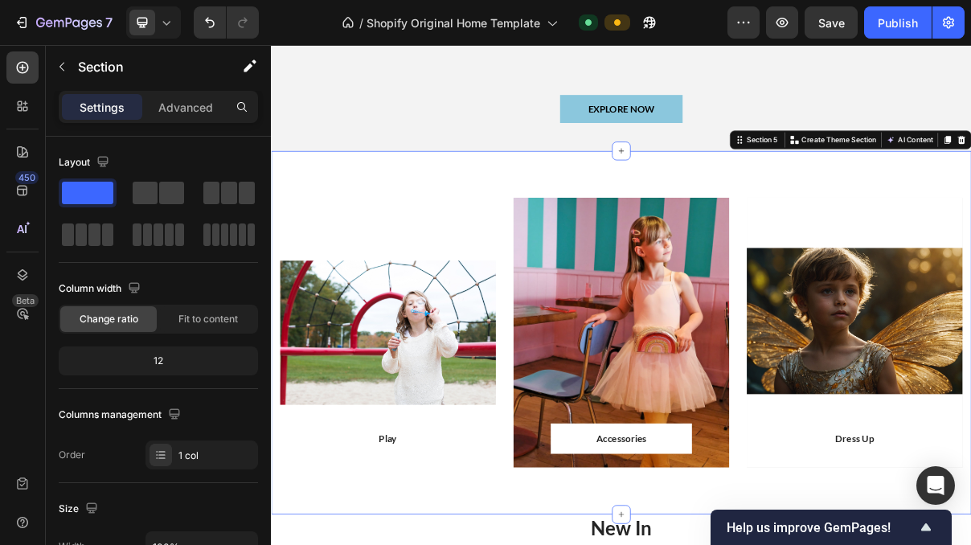
click at [679, 206] on div "Play Text block Row Row Hero Banner Accessories Text block Row Row Hero Banner …" at bounding box center [753, 440] width 964 height 501
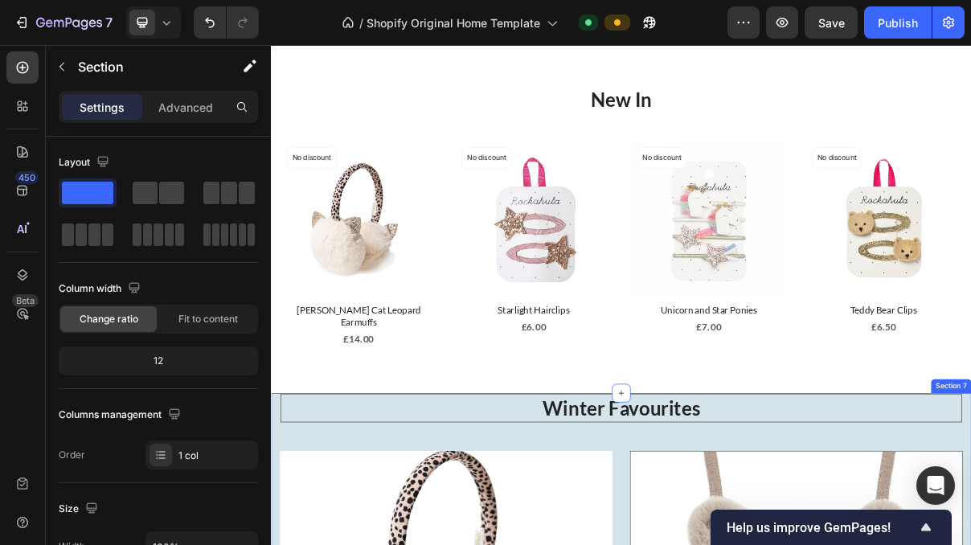
scroll to position [1383, 0]
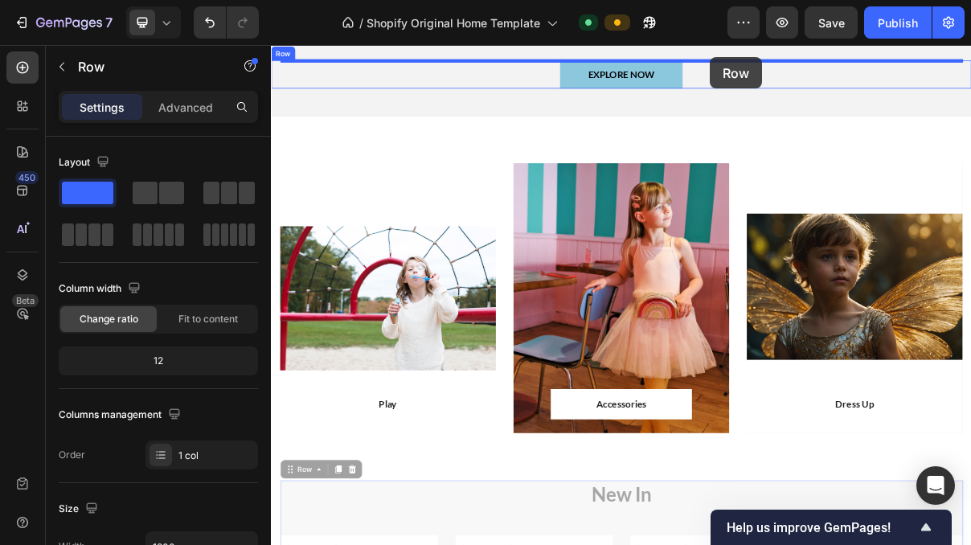
scroll to position [754, 0]
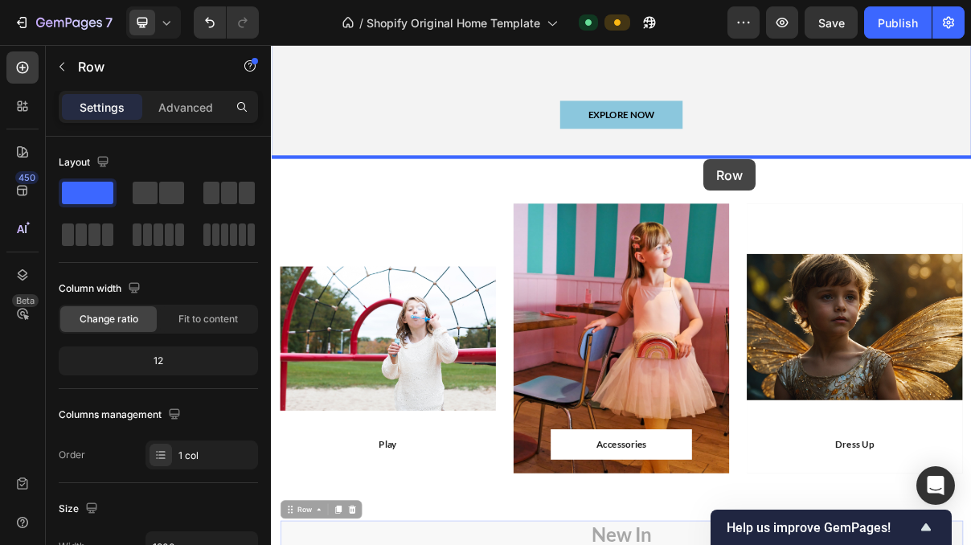
drag, startPoint x: 863, startPoint y: 259, endPoint x: 866, endPoint y: 202, distance: 57.1
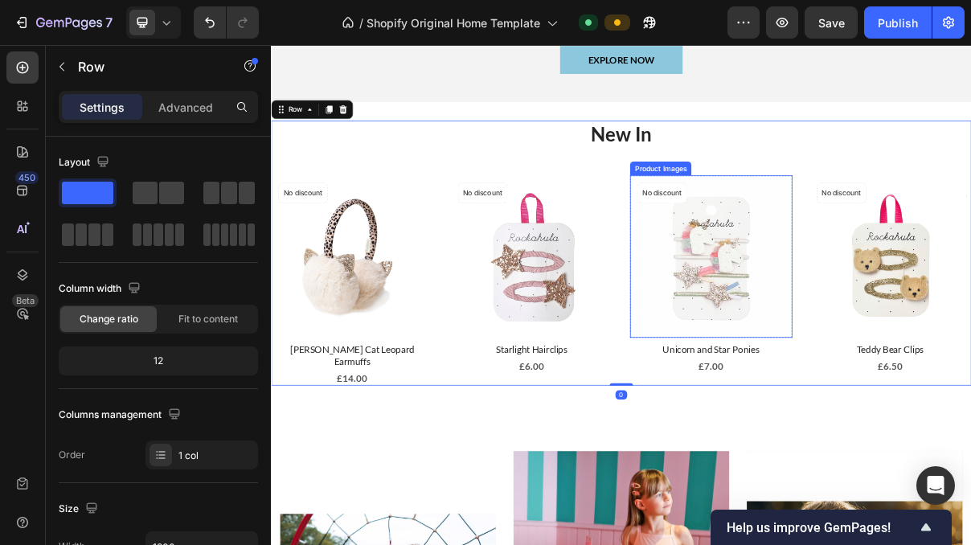
scroll to position [837, 0]
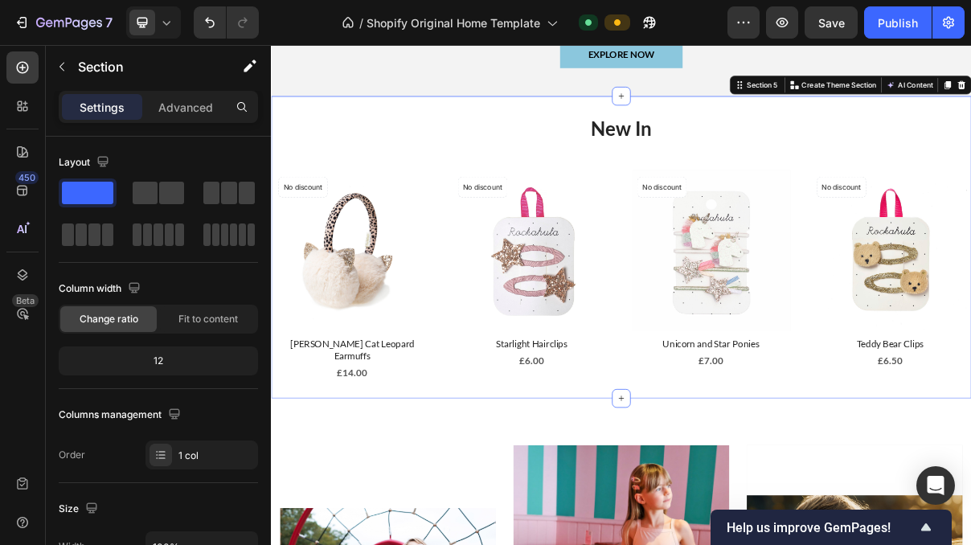
click at [970, 125] on div "New In Heading Product Images No discount Not be displayed when published Produ…" at bounding box center [753, 323] width 964 height 417
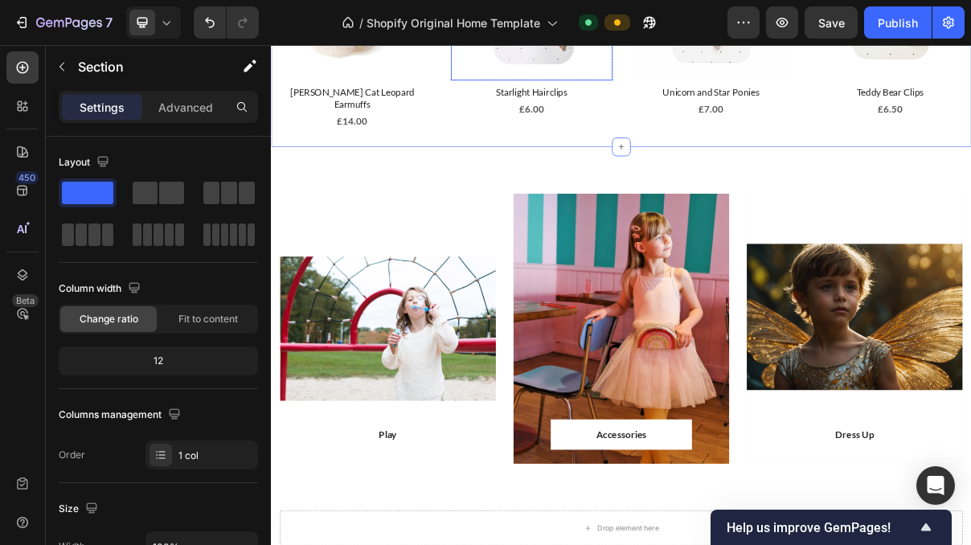
scroll to position [1145, 0]
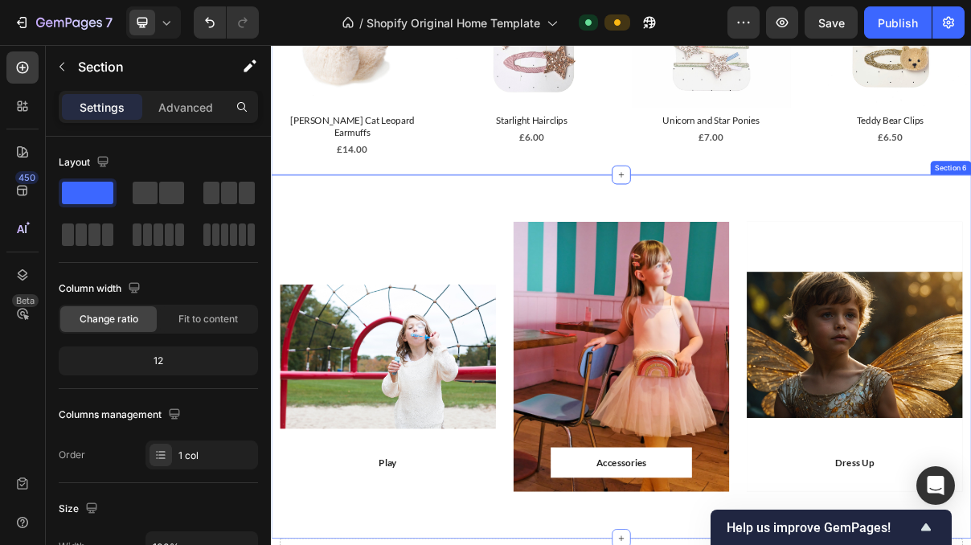
click at [671, 243] on div "Play Text block Row Row Hero Banner Accessories Text block Row Row Hero Banner …" at bounding box center [753, 473] width 964 height 501
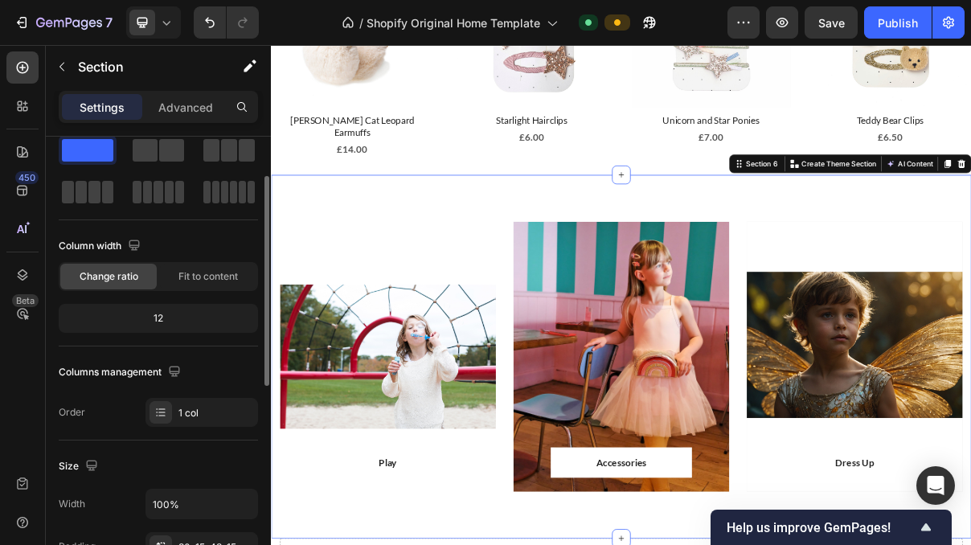
scroll to position [0, 0]
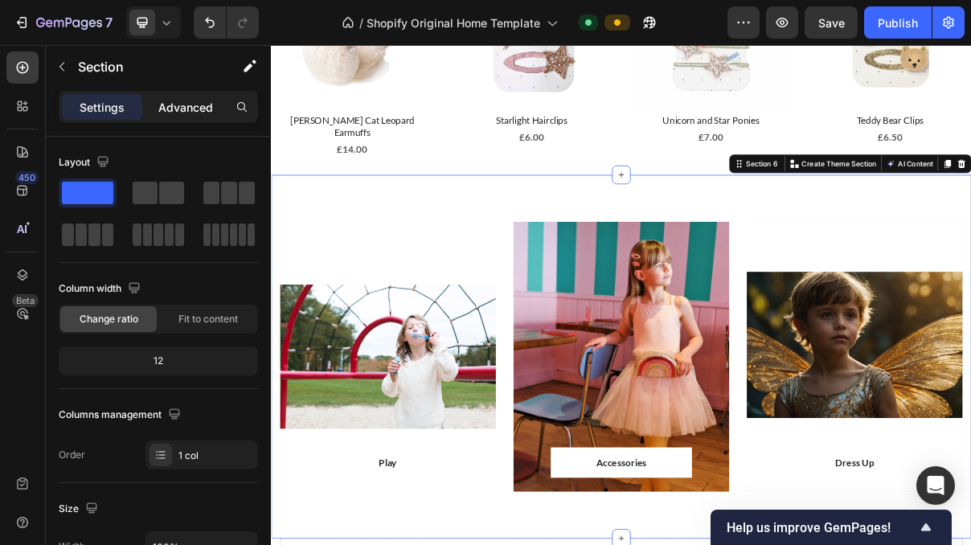
click at [192, 112] on p "Advanced" at bounding box center [185, 107] width 55 height 17
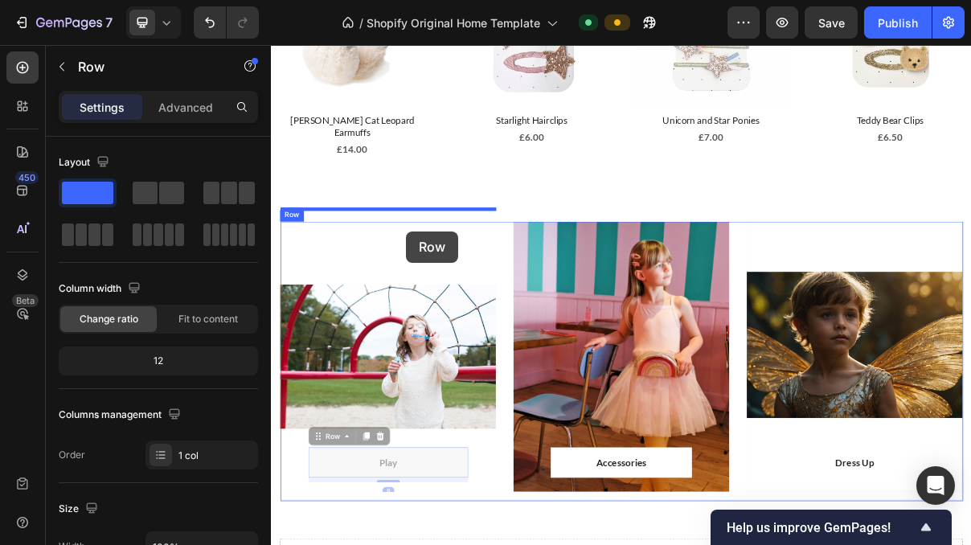
drag, startPoint x: 459, startPoint y: 614, endPoint x: 456, endPoint y: 301, distance: 312.5
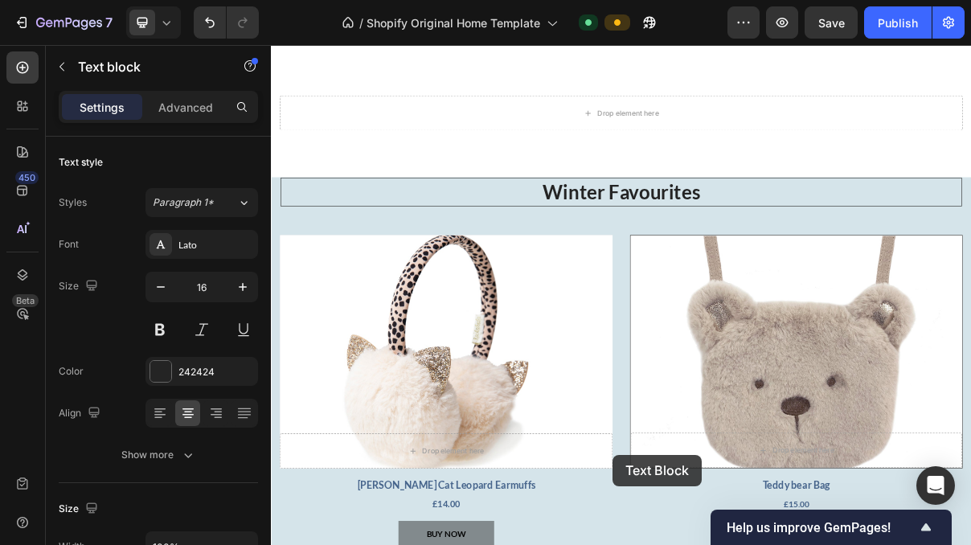
drag, startPoint x: 741, startPoint y: 609, endPoint x: 738, endPoint y: 586, distance: 22.7
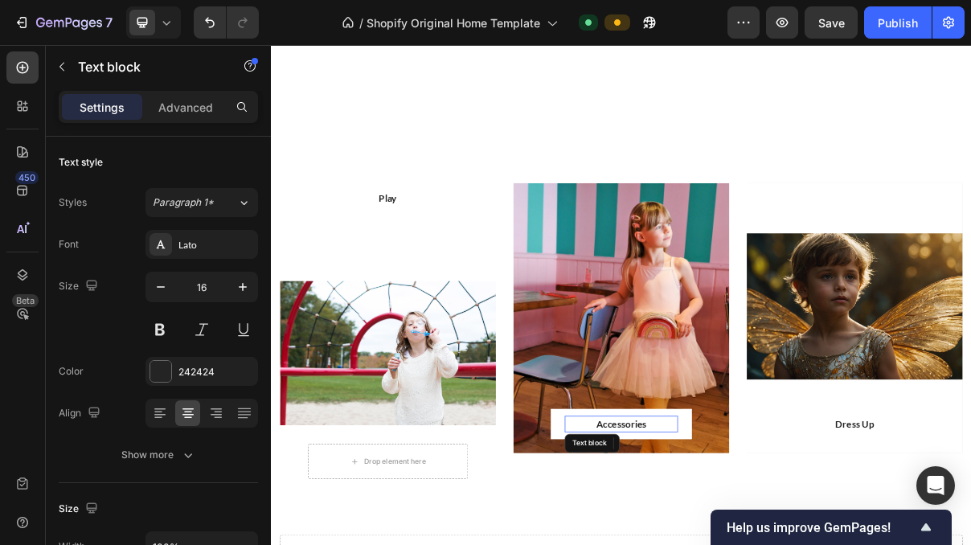
scroll to position [1176, 0]
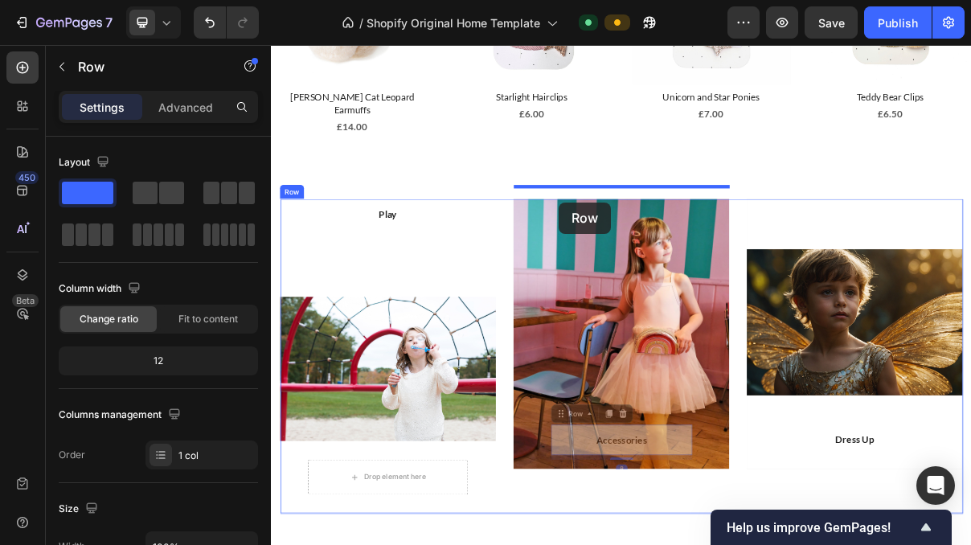
drag, startPoint x: 661, startPoint y: 590, endPoint x: 667, endPoint y: 262, distance: 328.6
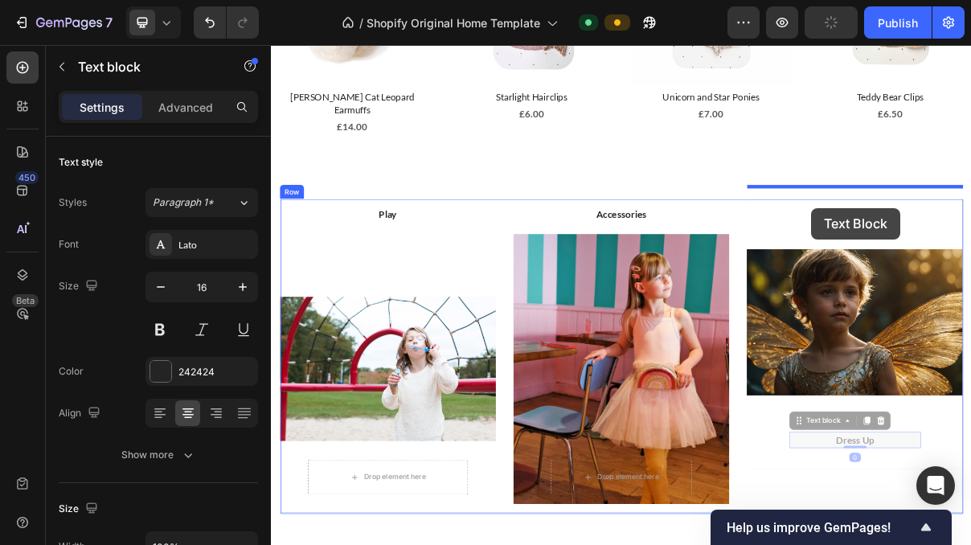
drag, startPoint x: 1037, startPoint y: 582, endPoint x: 1015, endPoint y: 269, distance: 313.3
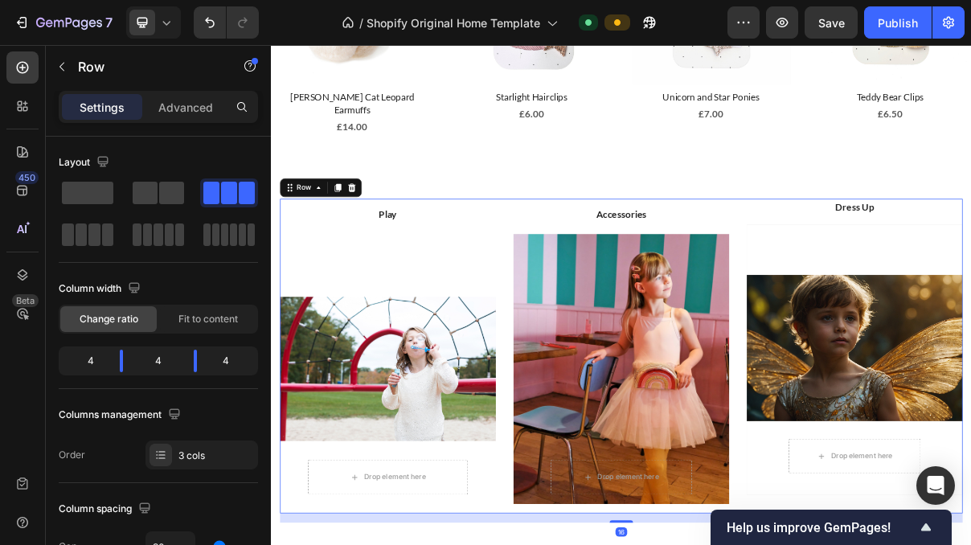
click at [214, 21] on icon "Undo/Redo" at bounding box center [210, 22] width 16 height 16
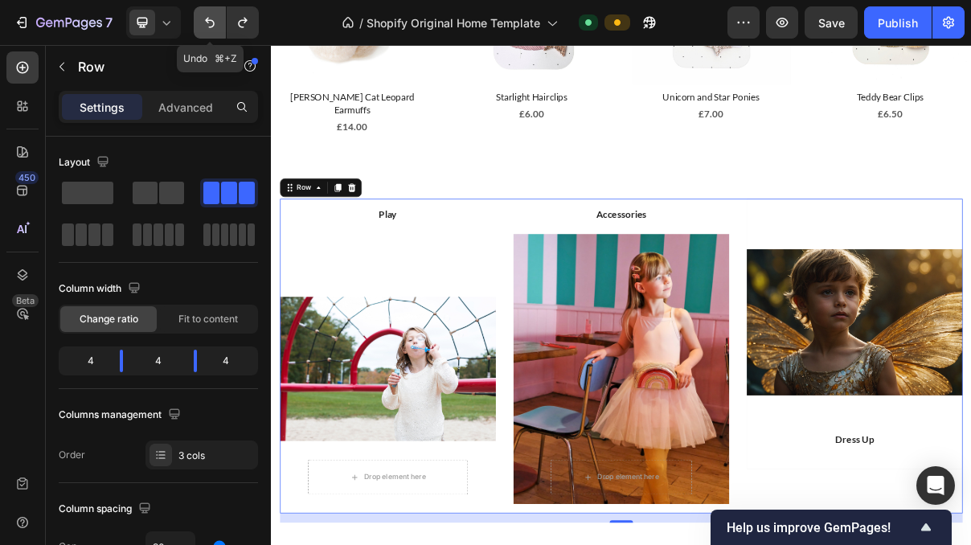
click at [214, 21] on icon "Undo/Redo" at bounding box center [210, 22] width 16 height 16
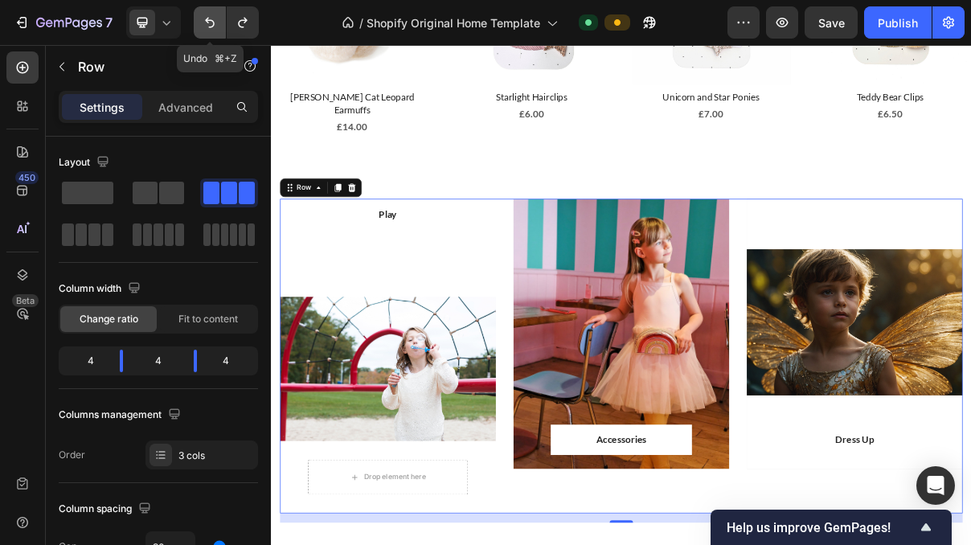
click at [214, 21] on icon "Undo/Redo" at bounding box center [210, 22] width 16 height 16
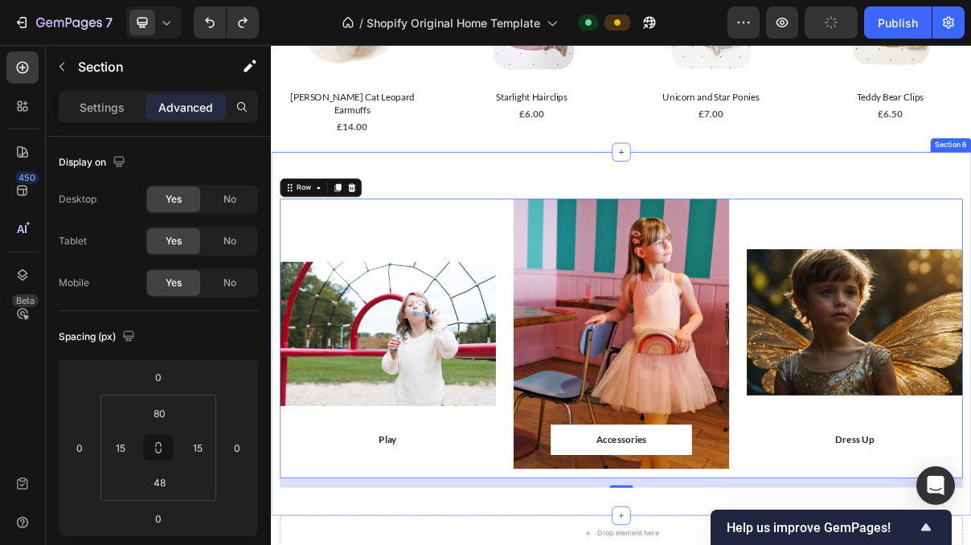
click at [631, 210] on div "Play Text block Row Row Hero Banner Accessories Text block Row Row Hero Banner …" at bounding box center [753, 442] width 964 height 501
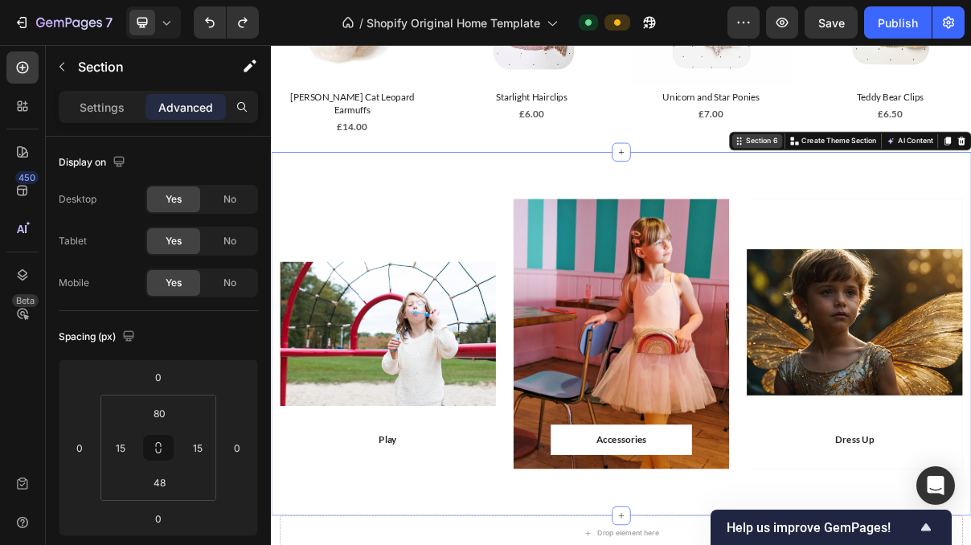
click at [947, 170] on div "Section 6" at bounding box center [946, 177] width 50 height 14
click at [844, 217] on div "Play Text block Row Row Hero Banner Accessories Text block Row Row Hero Banner …" at bounding box center [753, 442] width 964 height 501
click at [748, 26] on icon "button" at bounding box center [743, 22] width 16 height 16
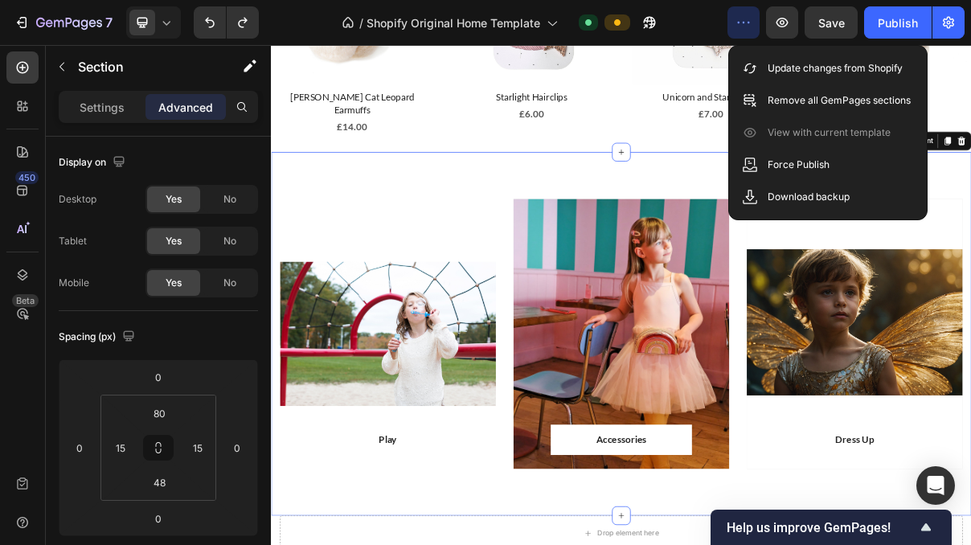
click at [840, 211] on div "Play Text block Row Row Hero Banner Accessories Text block Row Row Hero Banner …" at bounding box center [753, 442] width 964 height 501
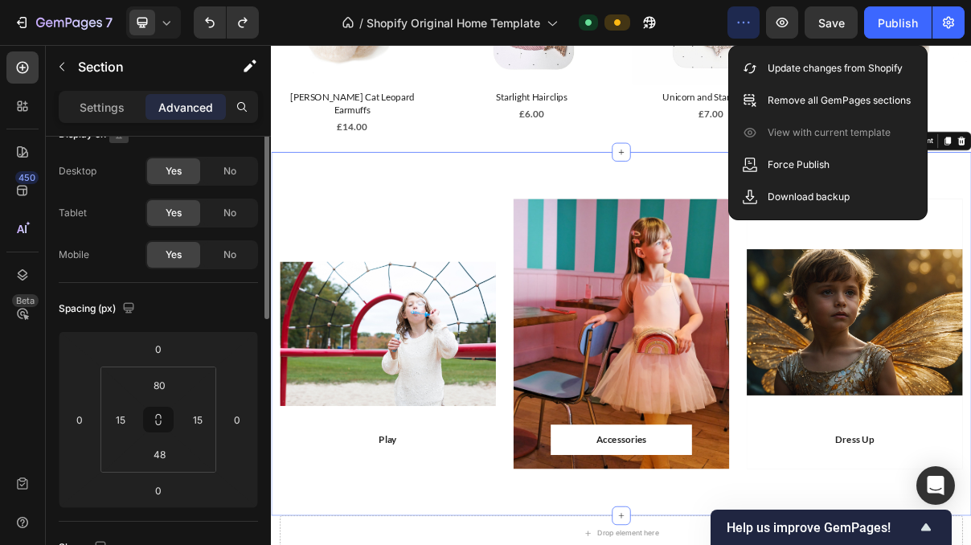
scroll to position [0, 0]
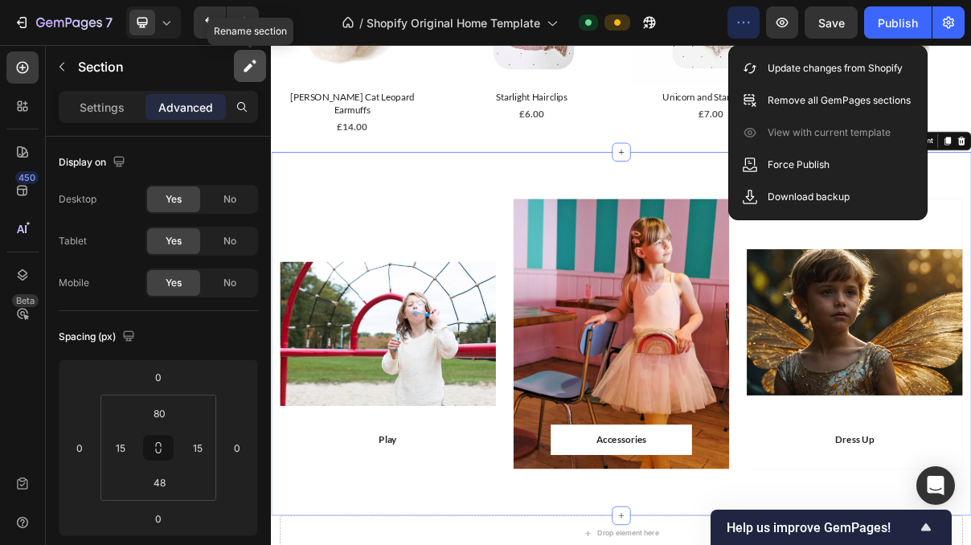
click at [248, 76] on button "button" at bounding box center [250, 66] width 32 height 32
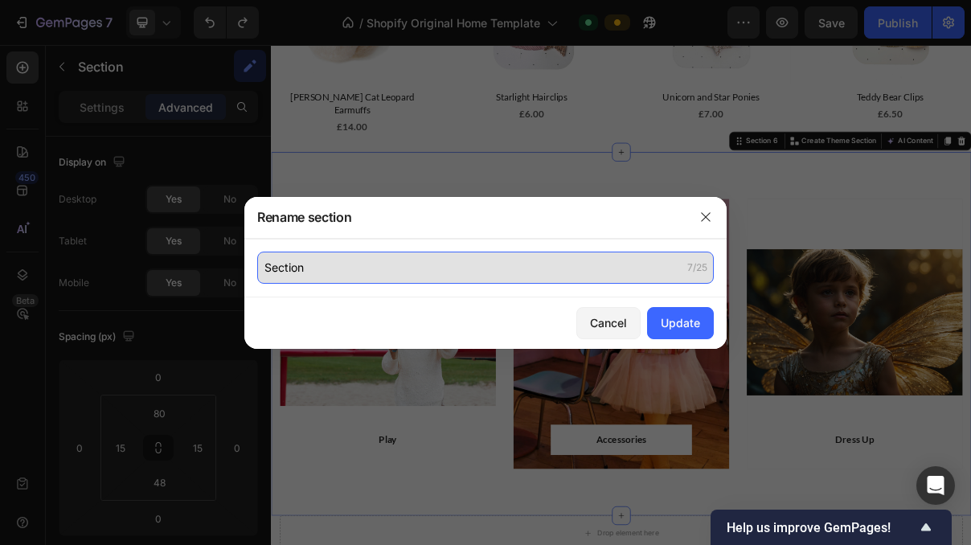
click at [392, 275] on input "Section" at bounding box center [485, 267] width 456 height 32
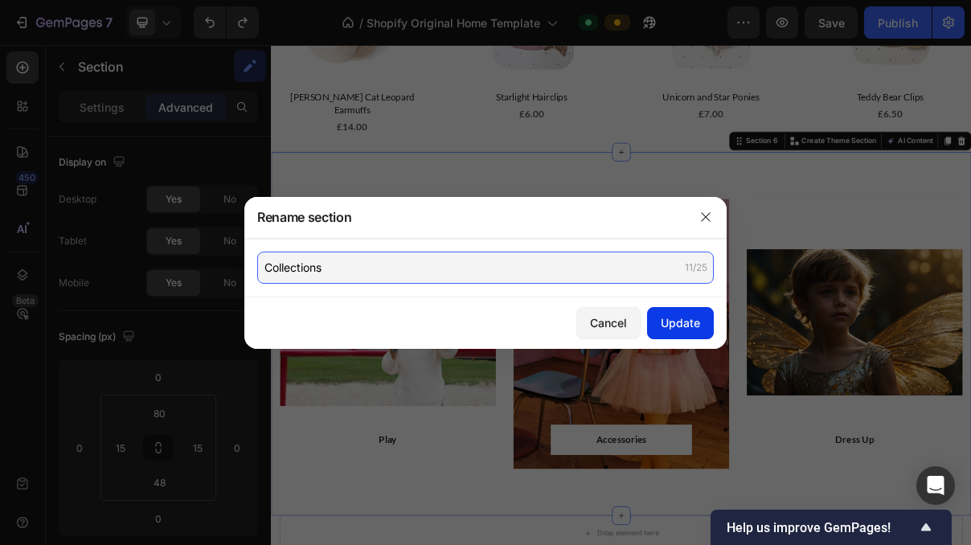
type input "Collections"
click at [684, 327] on div "Update" at bounding box center [679, 322] width 39 height 17
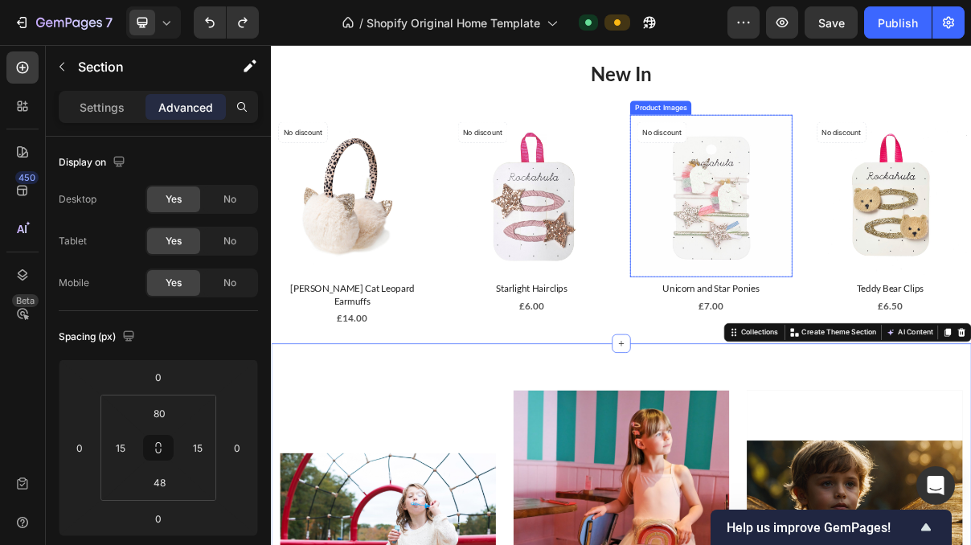
scroll to position [902, 0]
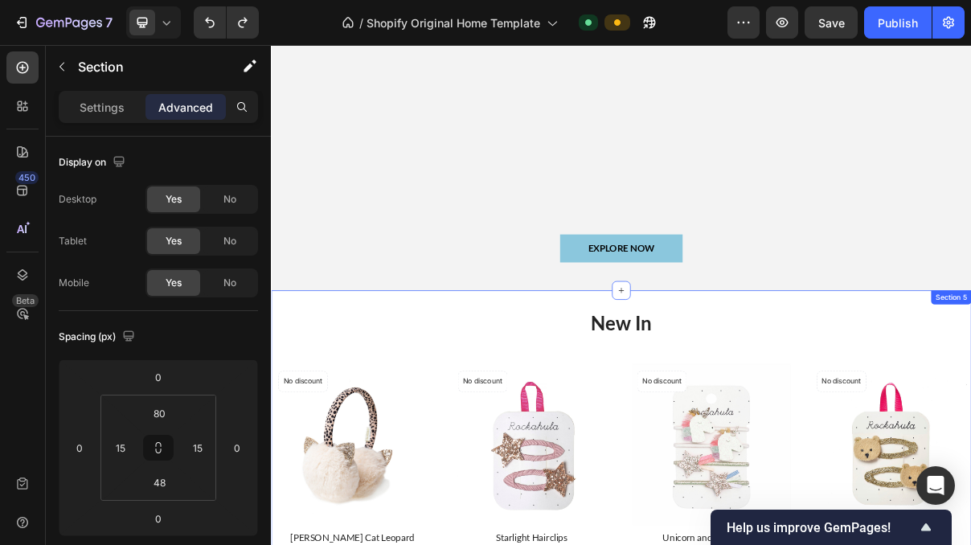
scroll to position [498, 0]
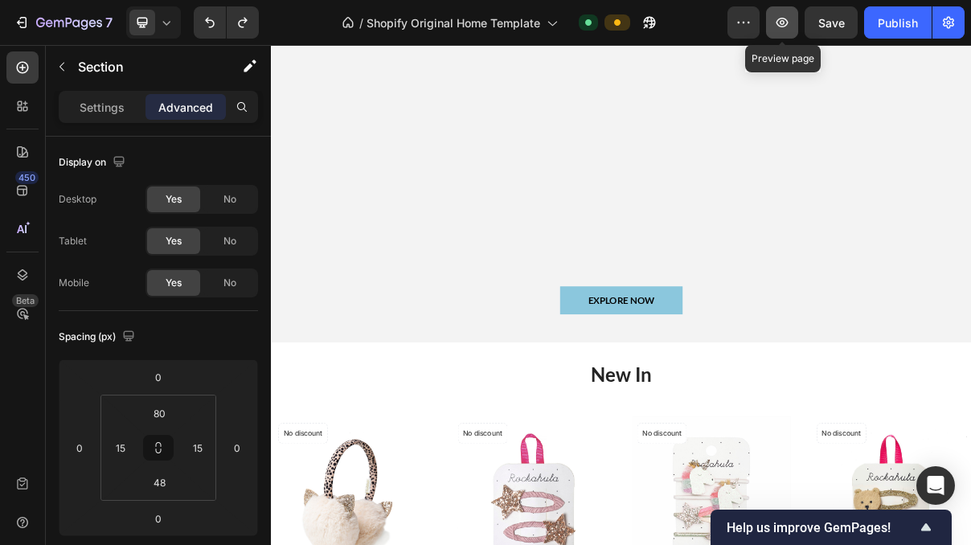
click at [782, 27] on icon "button" at bounding box center [782, 23] width 12 height 10
